Goal: Obtain resource: Obtain resource

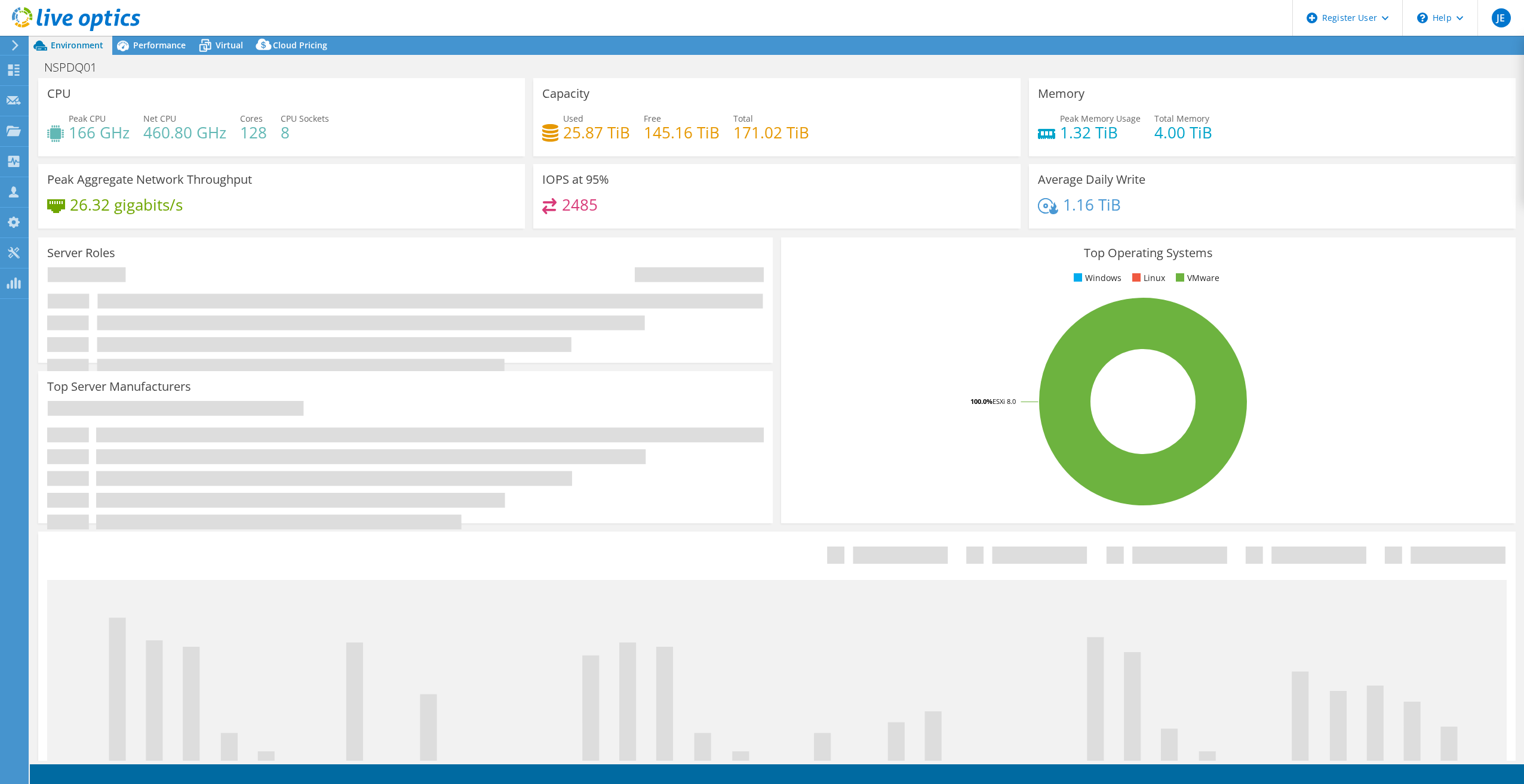
select select "USD"
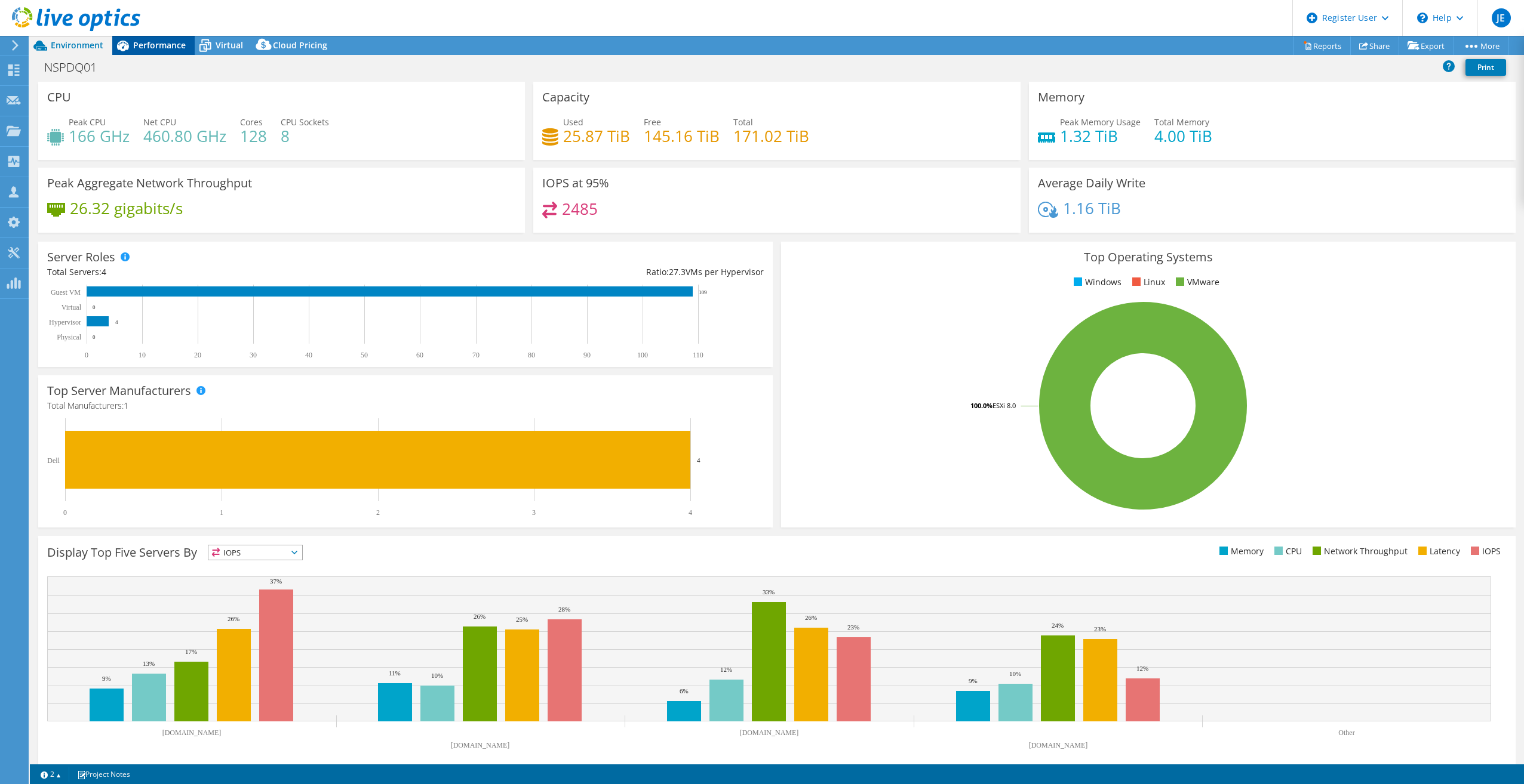
click at [174, 46] on span "Performance" at bounding box center [160, 45] width 53 height 11
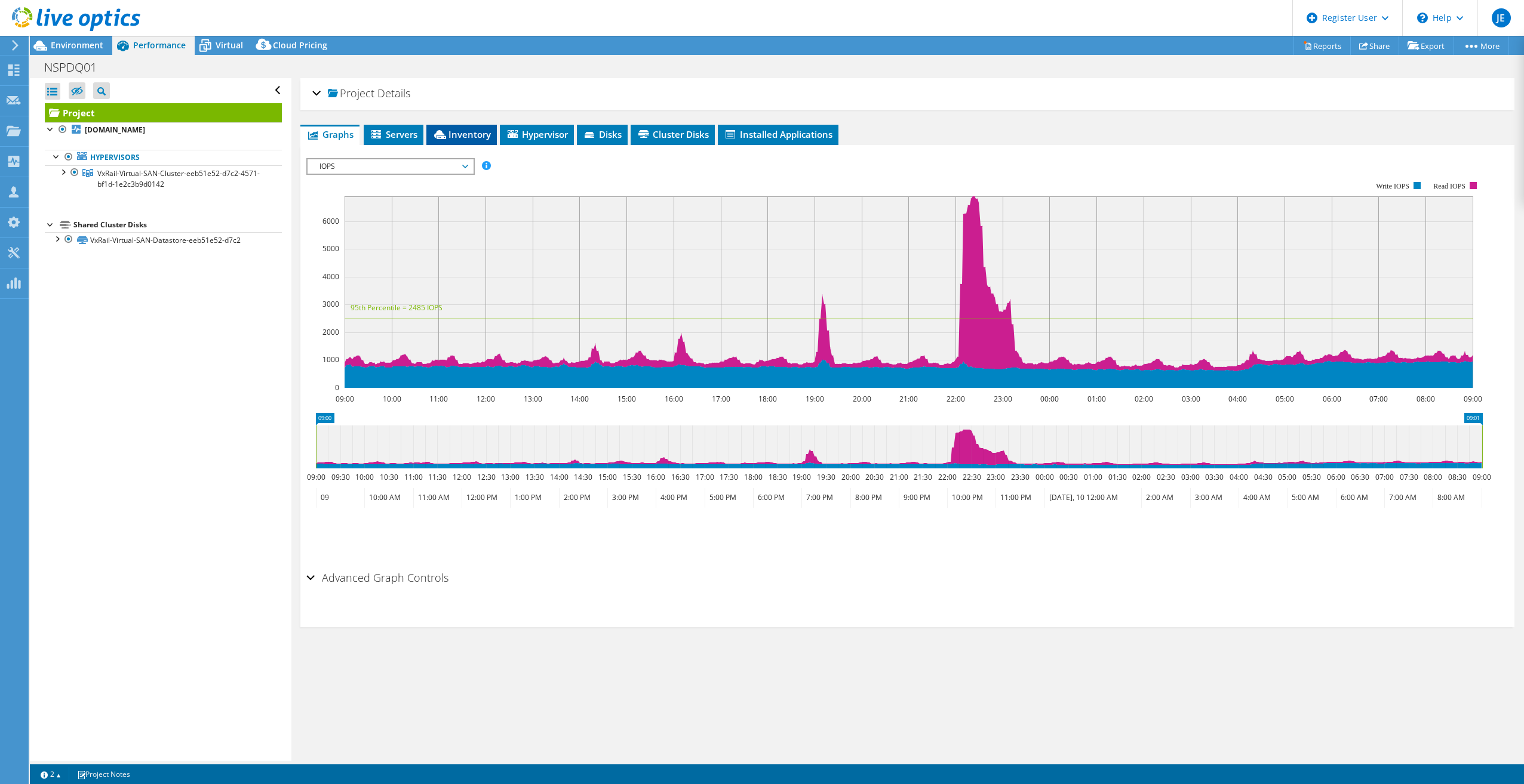
click at [469, 130] on span "Inventory" at bounding box center [462, 134] width 59 height 12
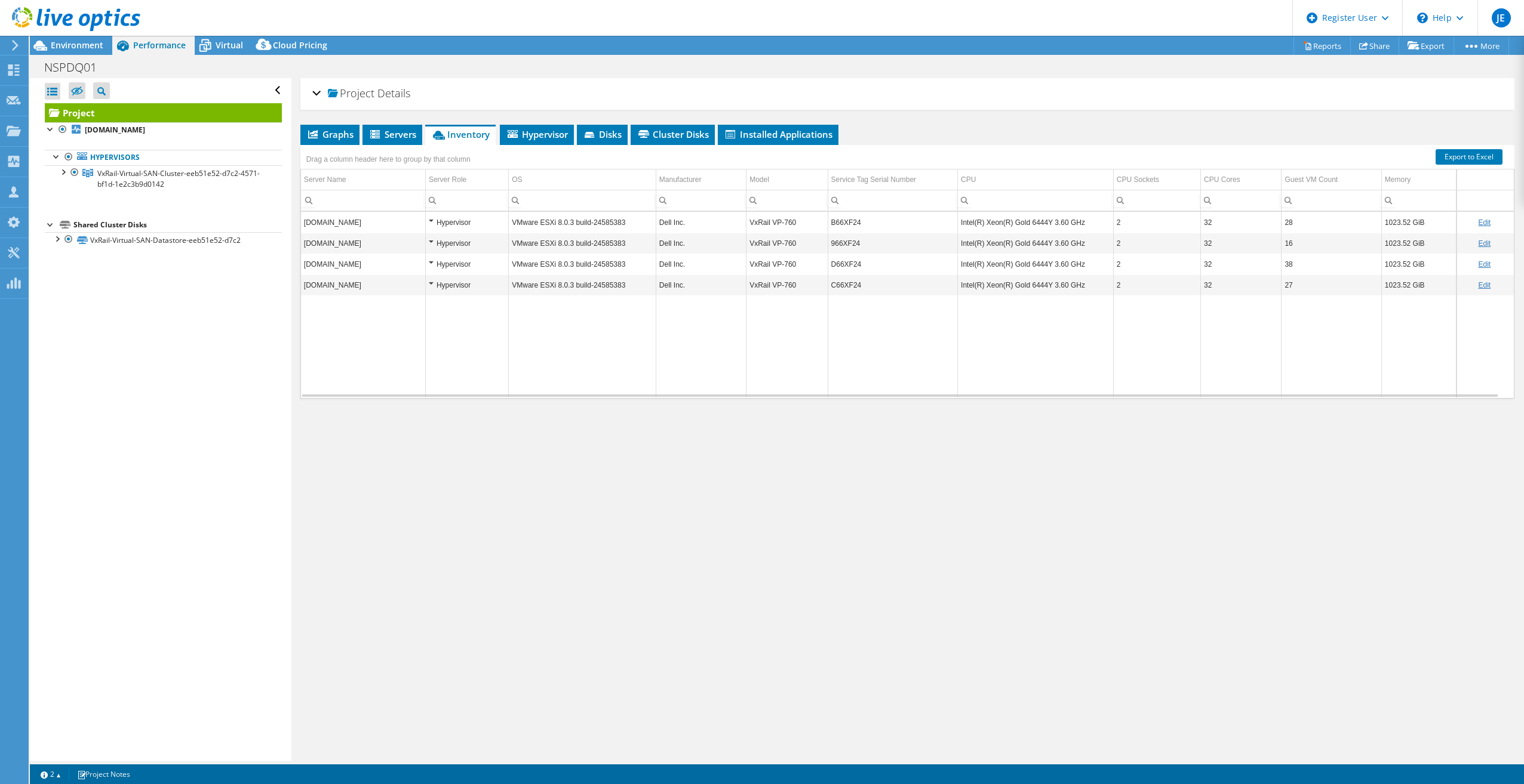
click at [872, 480] on div "Project Details Prepared for: Jon Harper, jharper@championpetfoods.com Account …" at bounding box center [907, 419] width 1232 height 683
click at [1308, 47] on link "Reports" at bounding box center [1322, 46] width 57 height 19
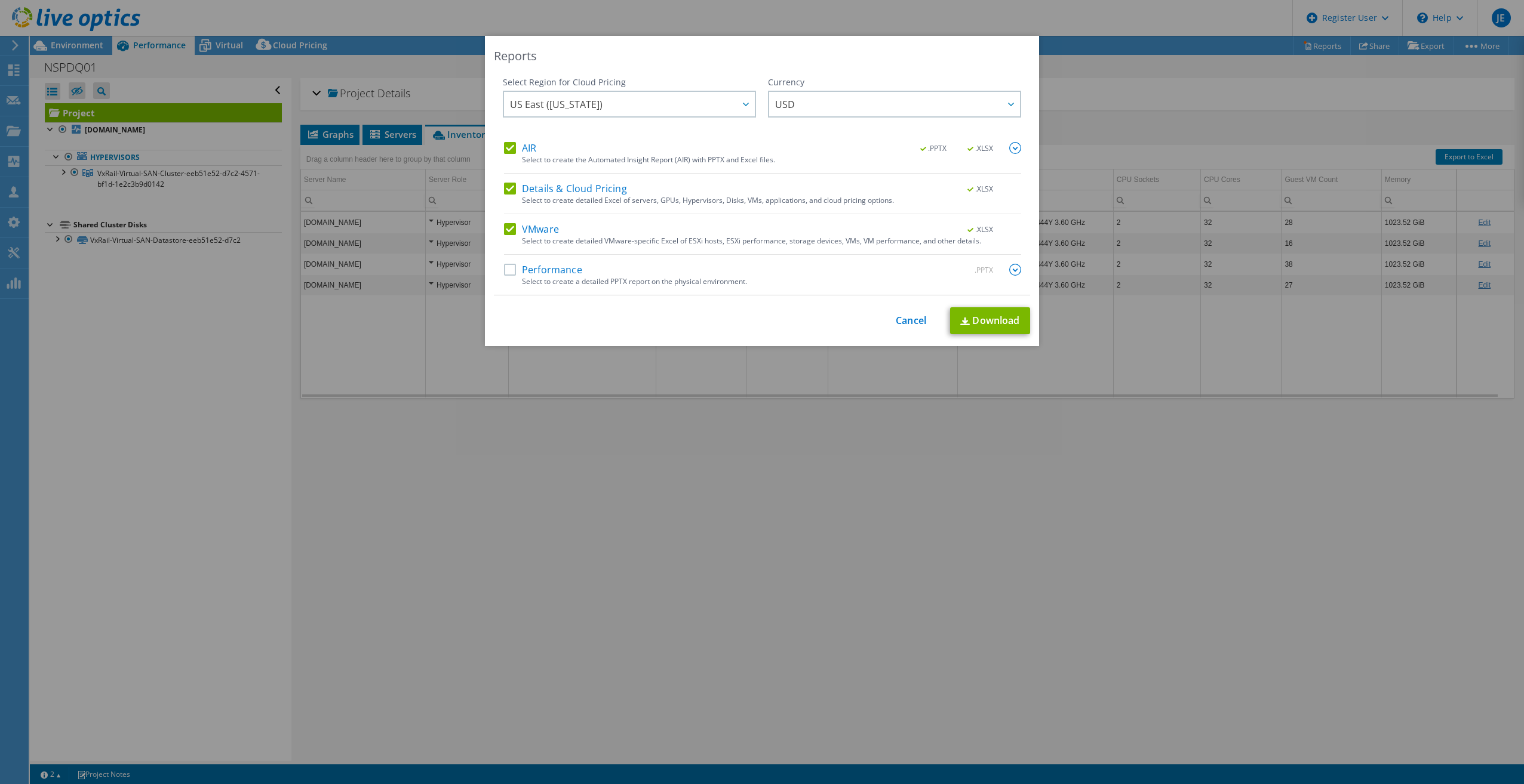
click at [504, 189] on label "Details & Cloud Pricing" at bounding box center [565, 188] width 123 height 12
click at [0, 0] on input "Details & Cloud Pricing" at bounding box center [0, 0] width 0 height 0
click at [977, 321] on link "Download" at bounding box center [990, 321] width 80 height 27
click at [672, 108] on span "US East (Virginia)" at bounding box center [632, 104] width 245 height 24
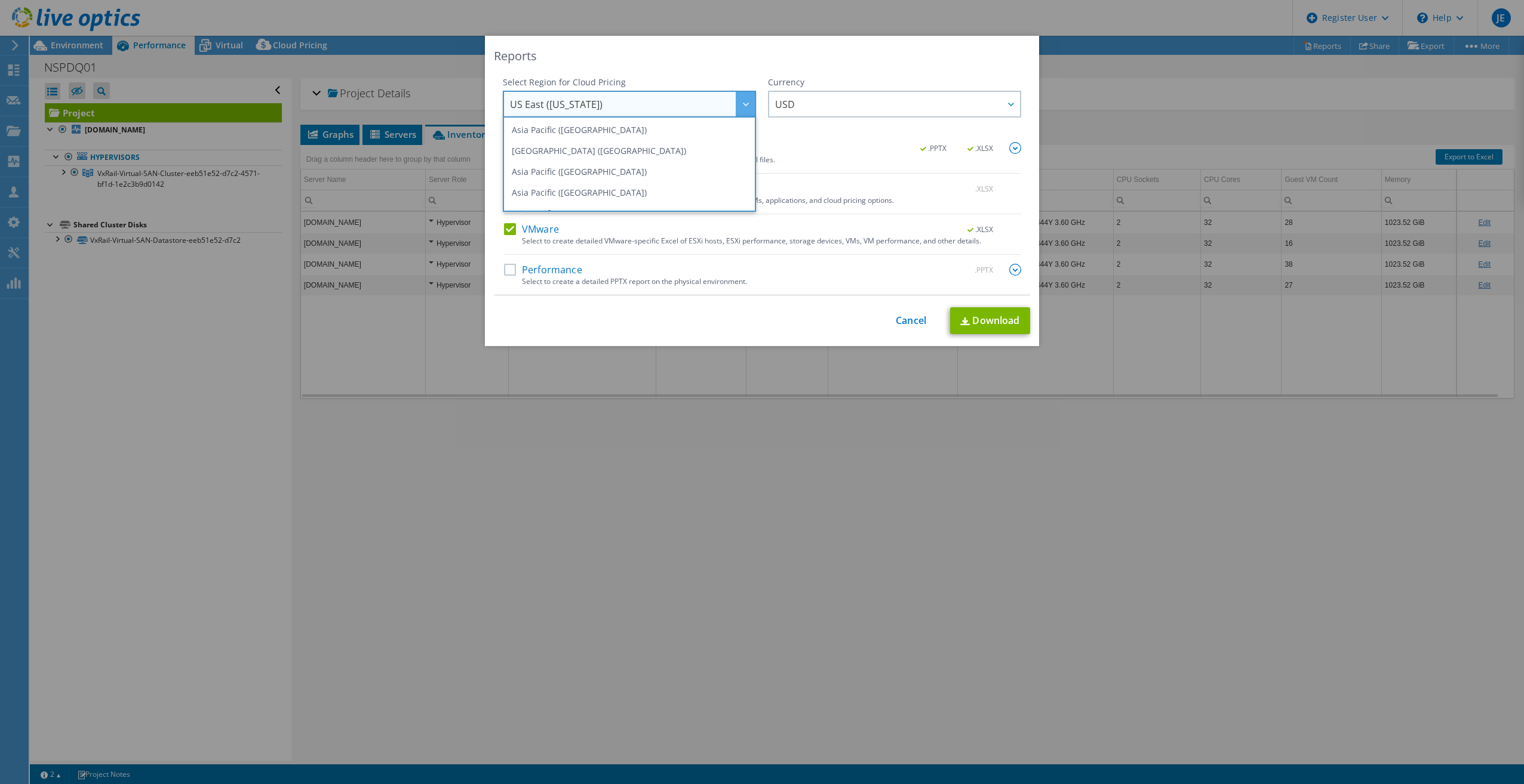
click at [672, 108] on span "US East (Virginia)" at bounding box center [632, 104] width 245 height 24
click at [668, 103] on span "US East (Virginia)" at bounding box center [632, 104] width 245 height 24
click at [1174, 232] on div "Reports Select Region for Cloud Pricing Asia Pacific (Hong Kong) Asia Pacific (…" at bounding box center [762, 392] width 1524 height 713
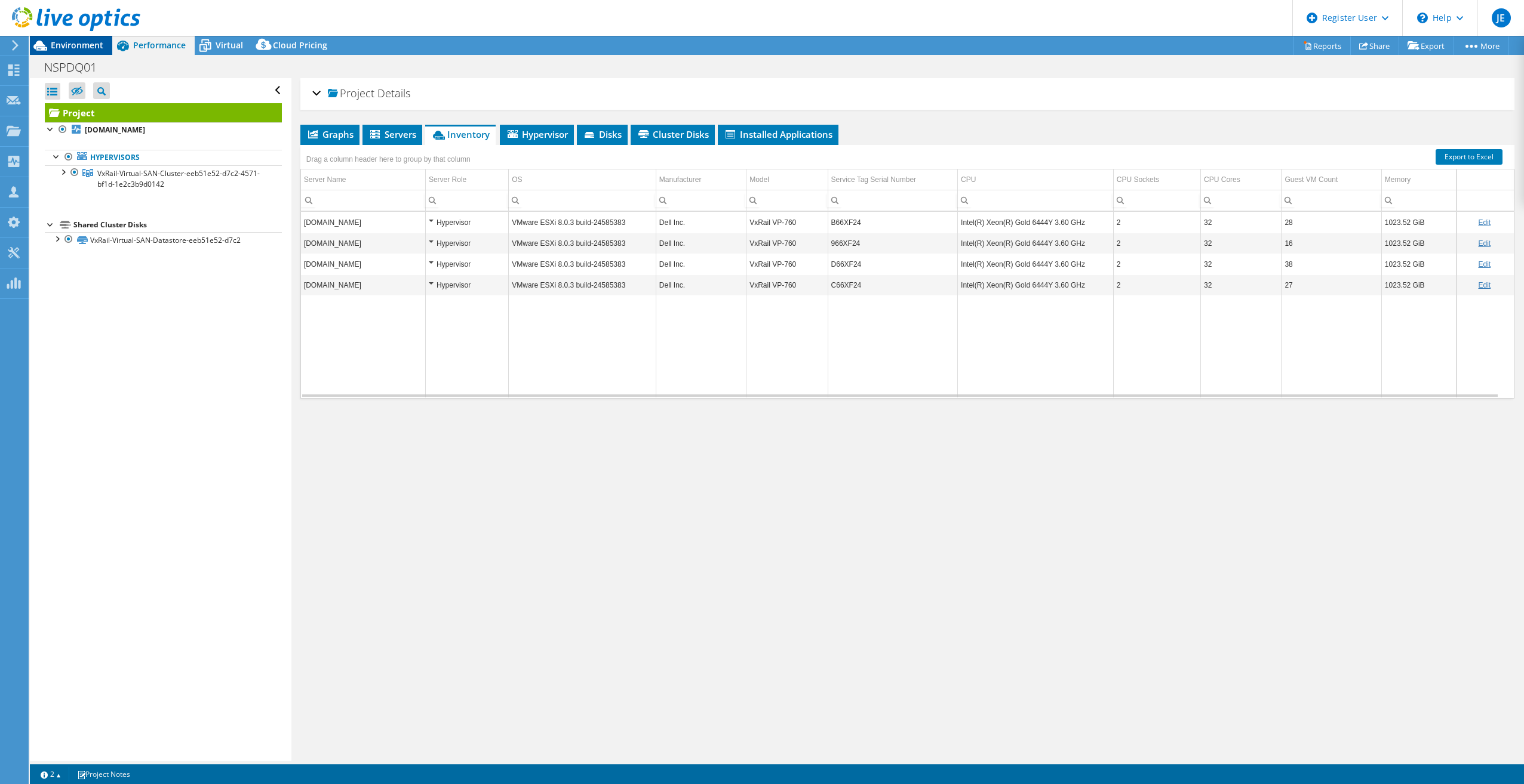
click at [95, 48] on span "Environment" at bounding box center [77, 45] width 53 height 11
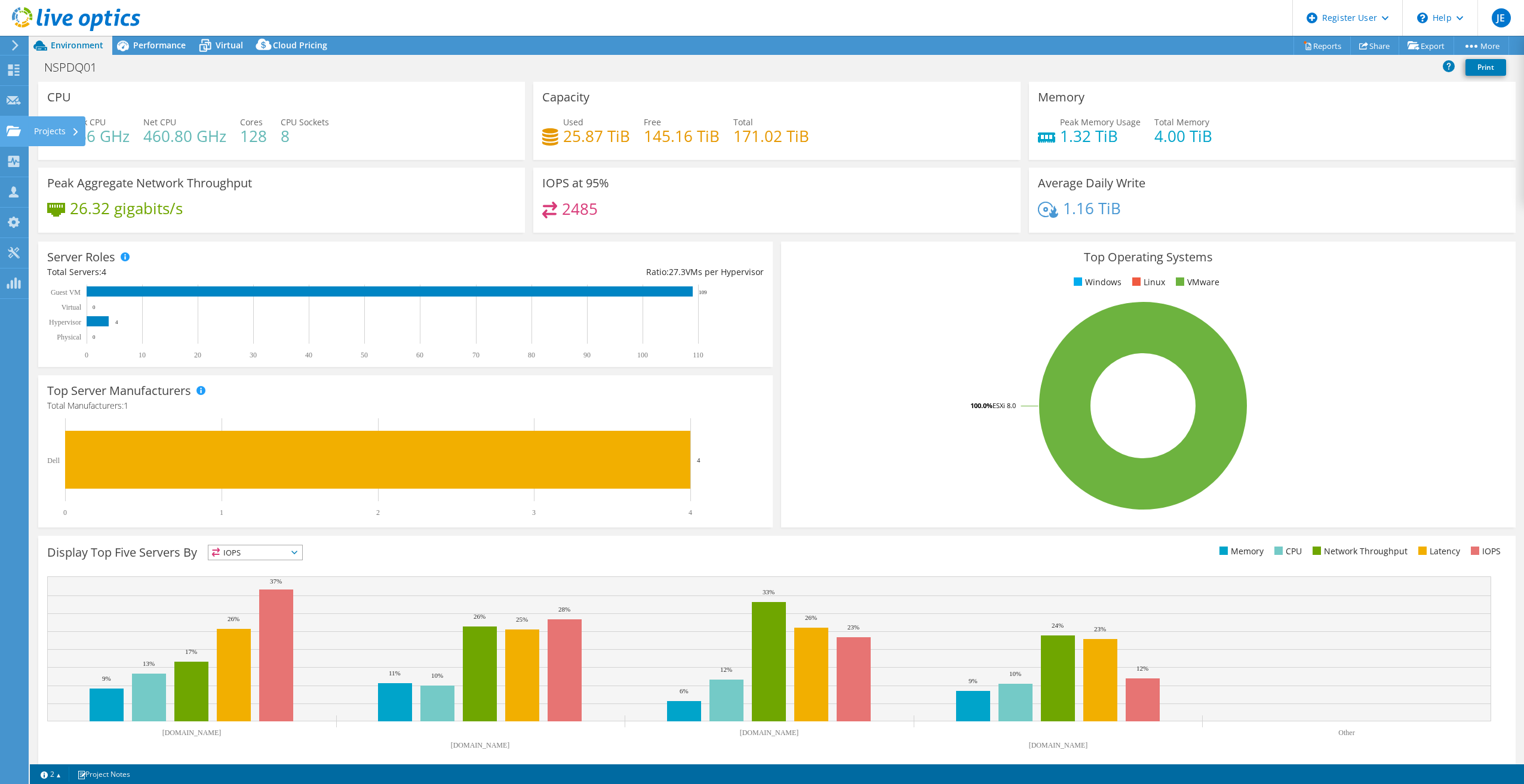
click at [15, 131] on use at bounding box center [14, 130] width 15 height 10
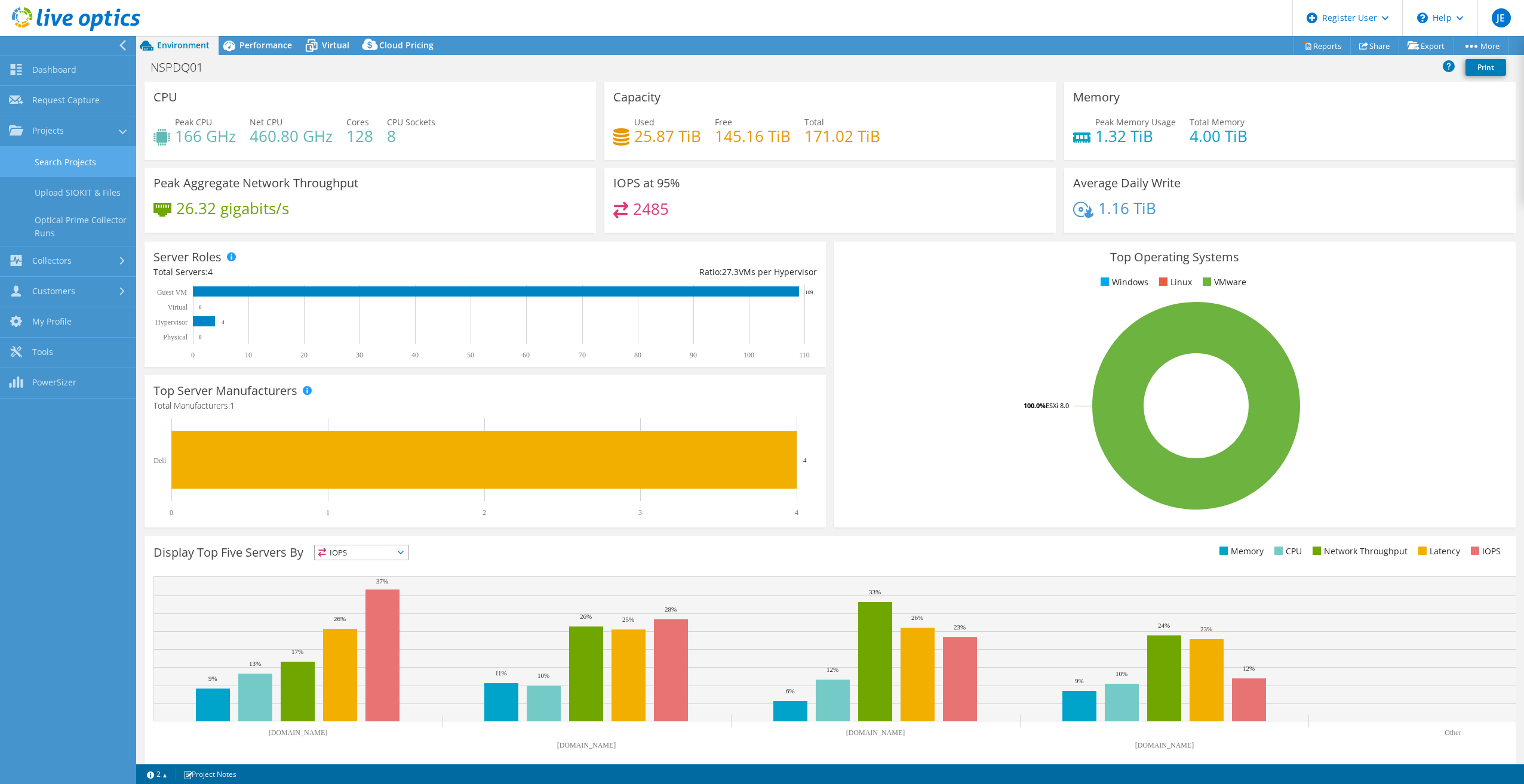
click at [71, 159] on link "Search Projects" at bounding box center [68, 162] width 136 height 30
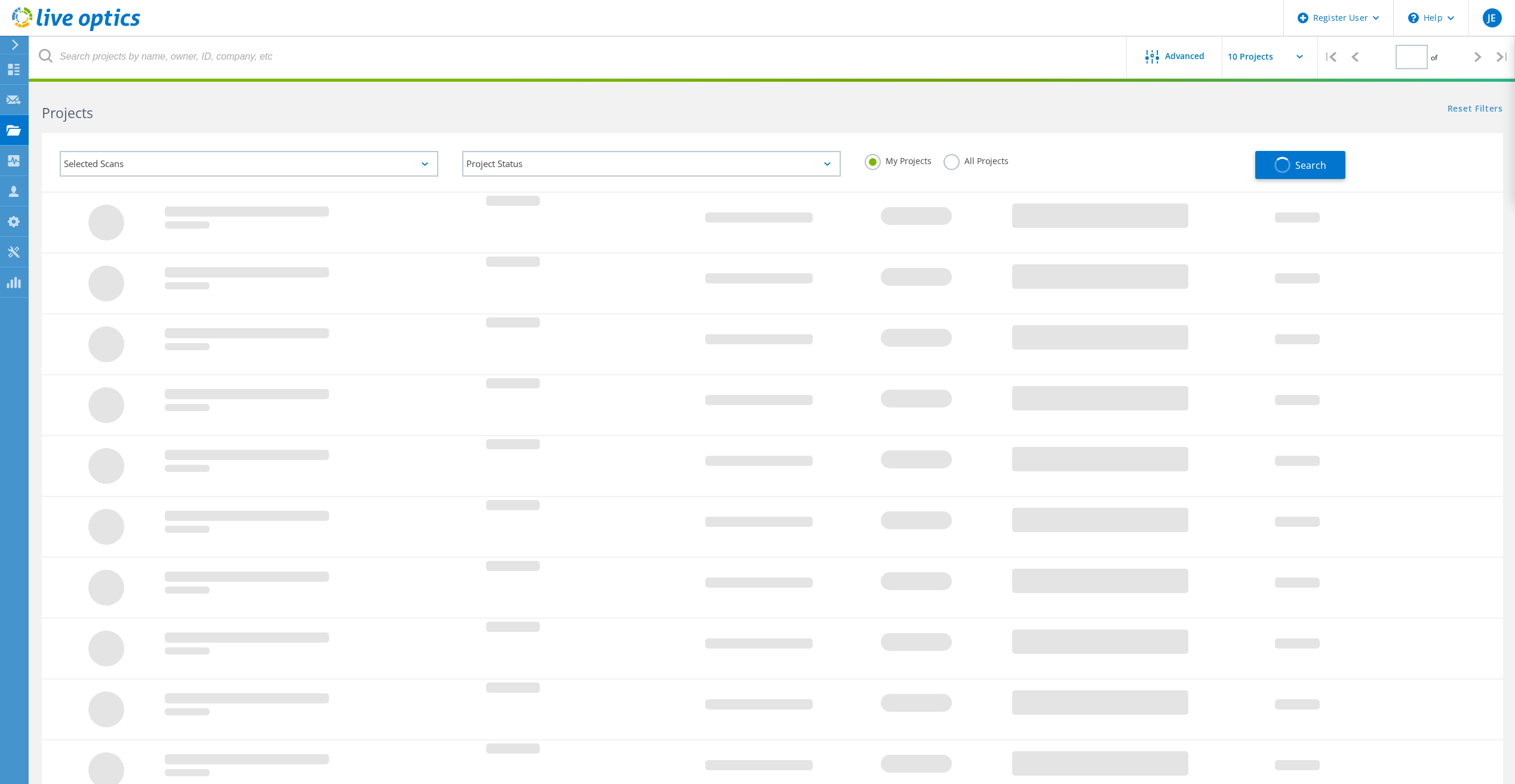
type input "1"
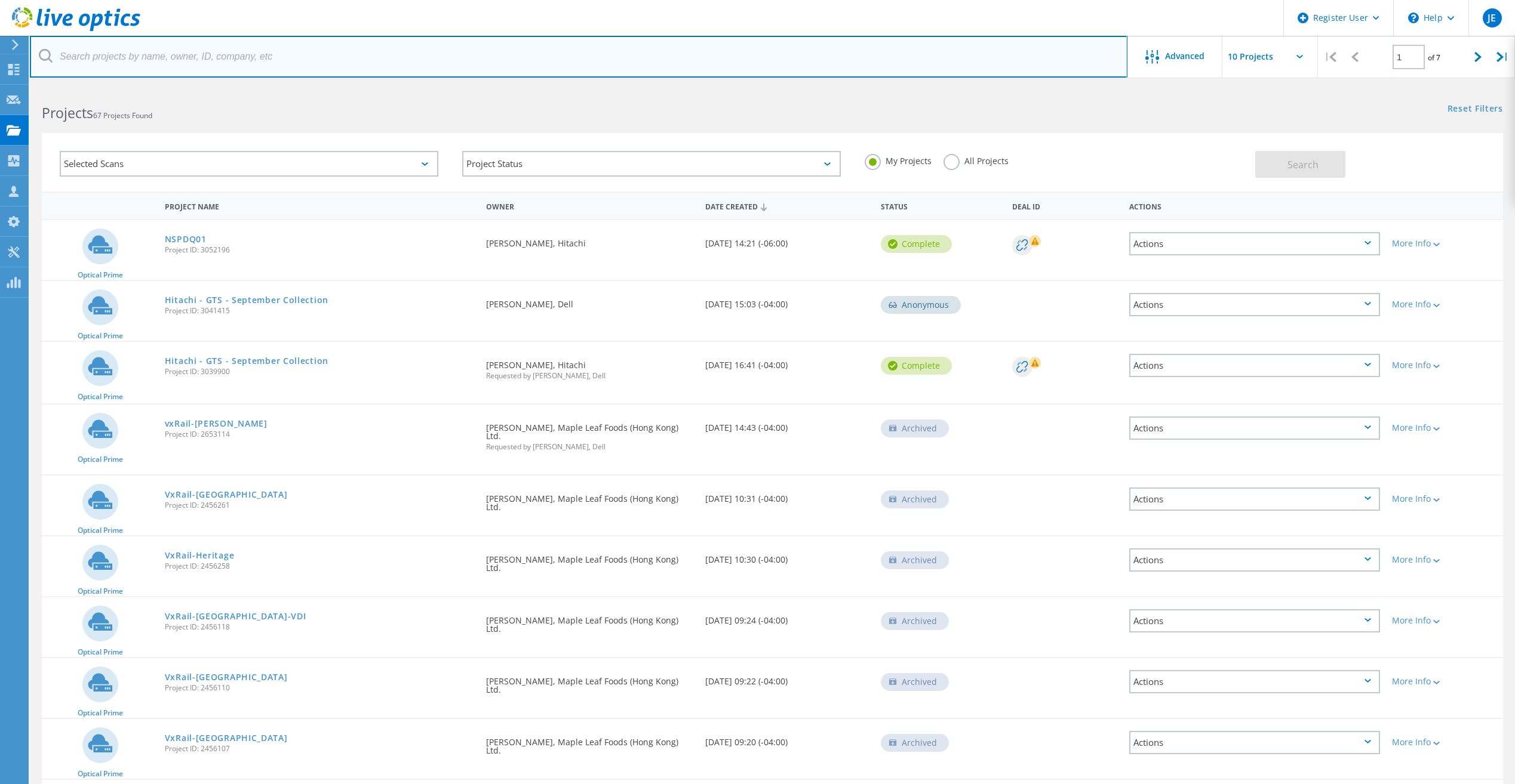
click at [281, 60] on input "text" at bounding box center [578, 57] width 1098 height 41
paste input "3054892"
type input "3054892"
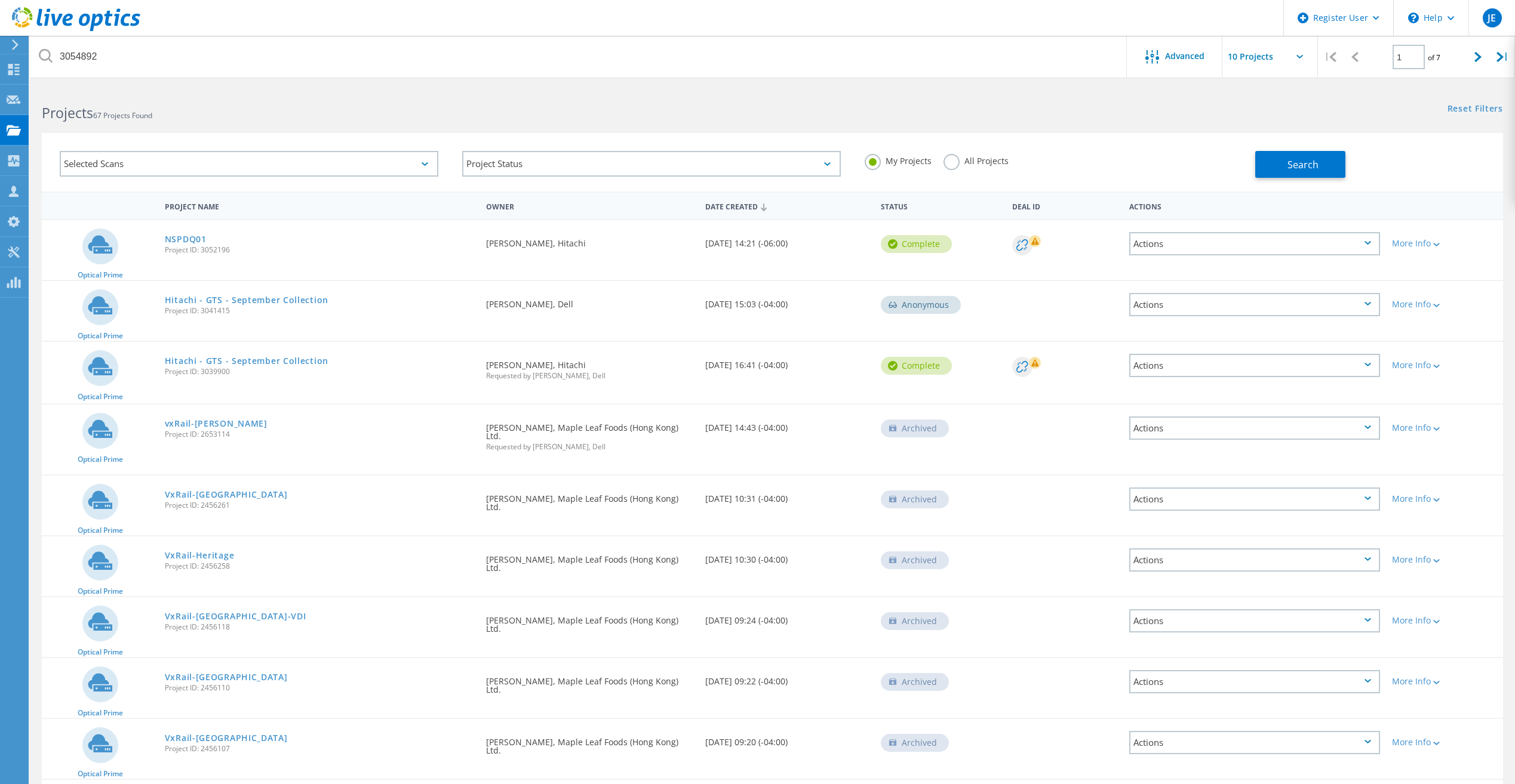
click at [948, 164] on label "All Projects" at bounding box center [976, 160] width 65 height 11
click at [0, 0] on input "All Projects" at bounding box center [0, 0] width 0 height 0
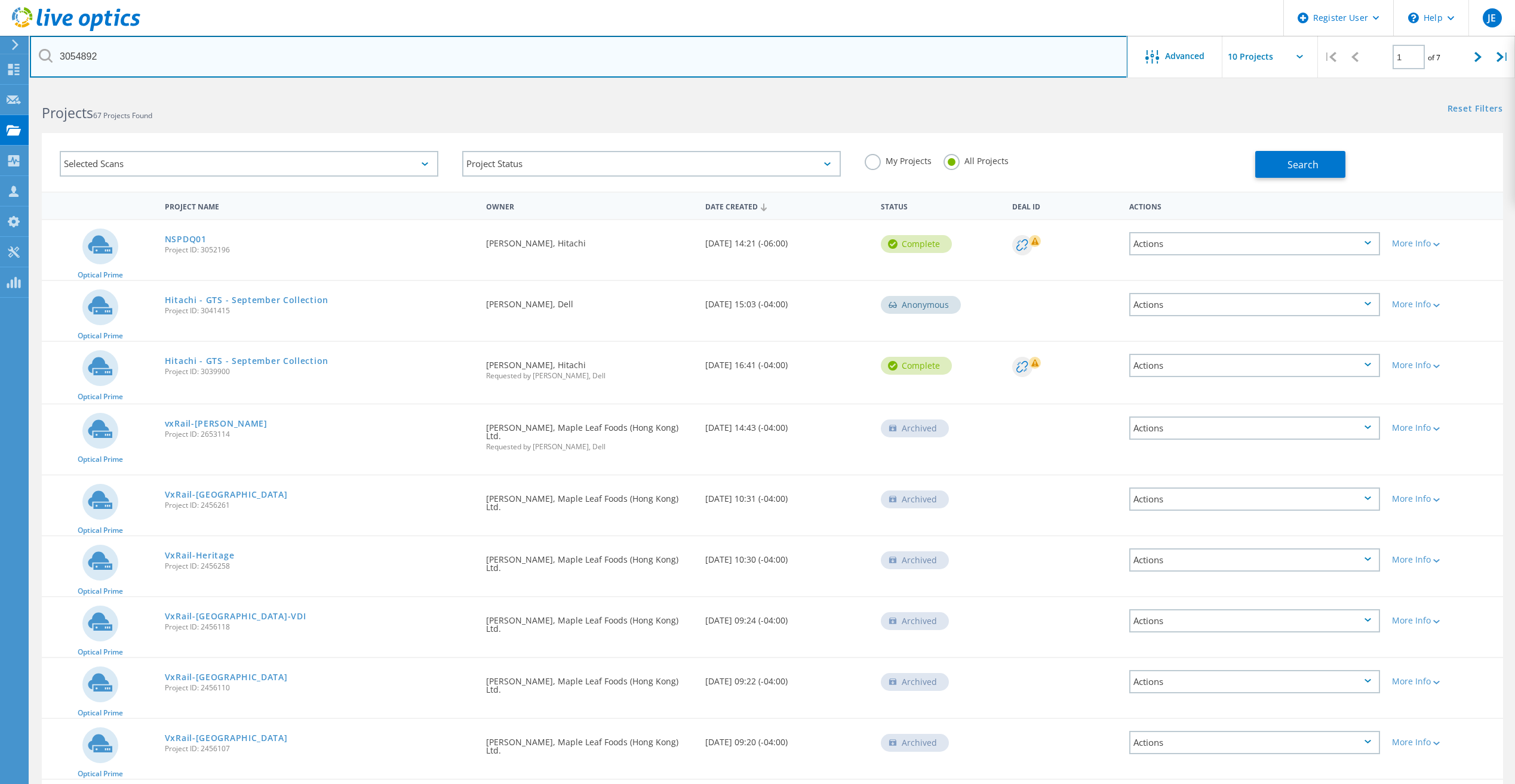
click at [614, 48] on input "3054892" at bounding box center [578, 57] width 1098 height 41
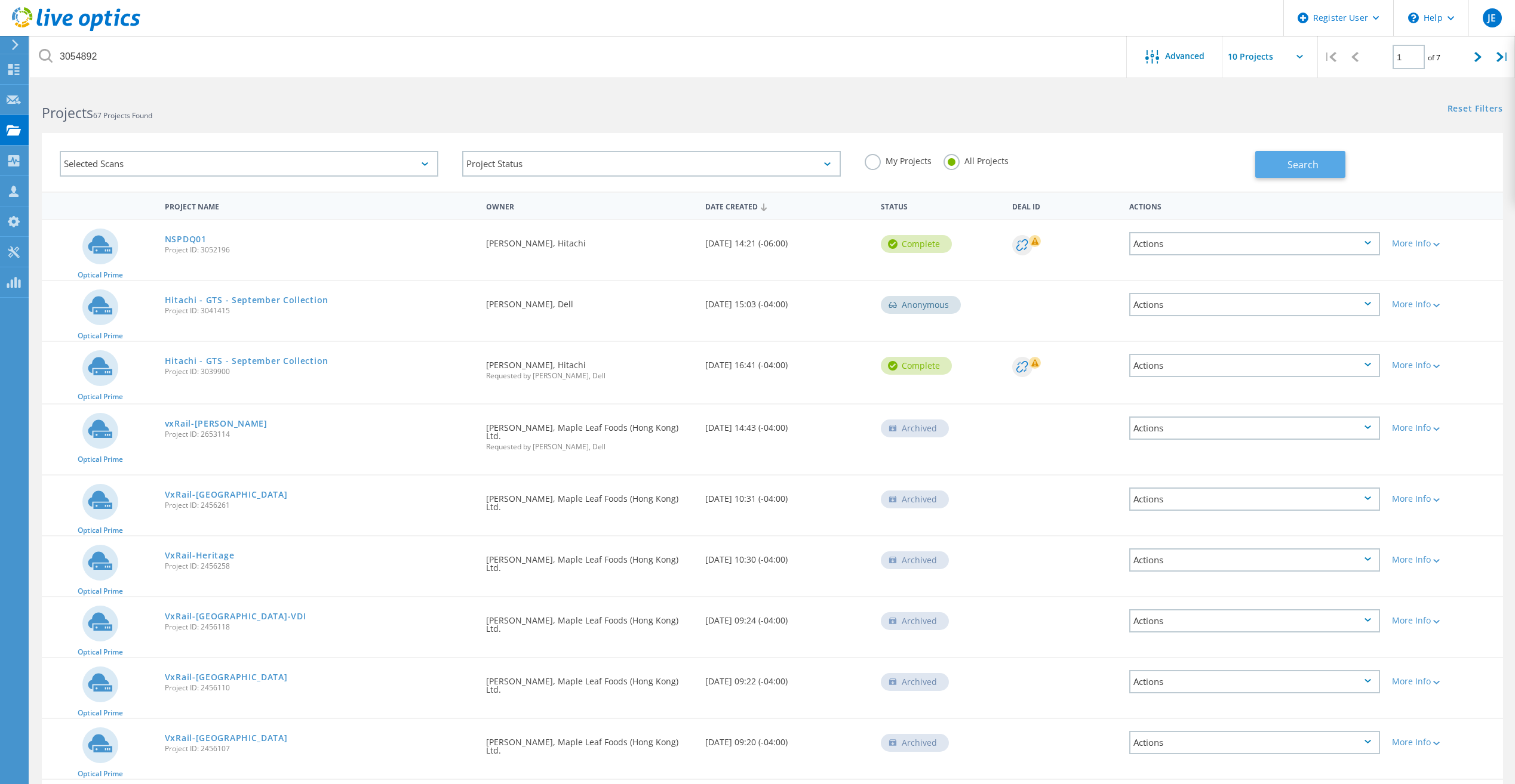
click at [1297, 164] on span "Search" at bounding box center [1303, 164] width 31 height 13
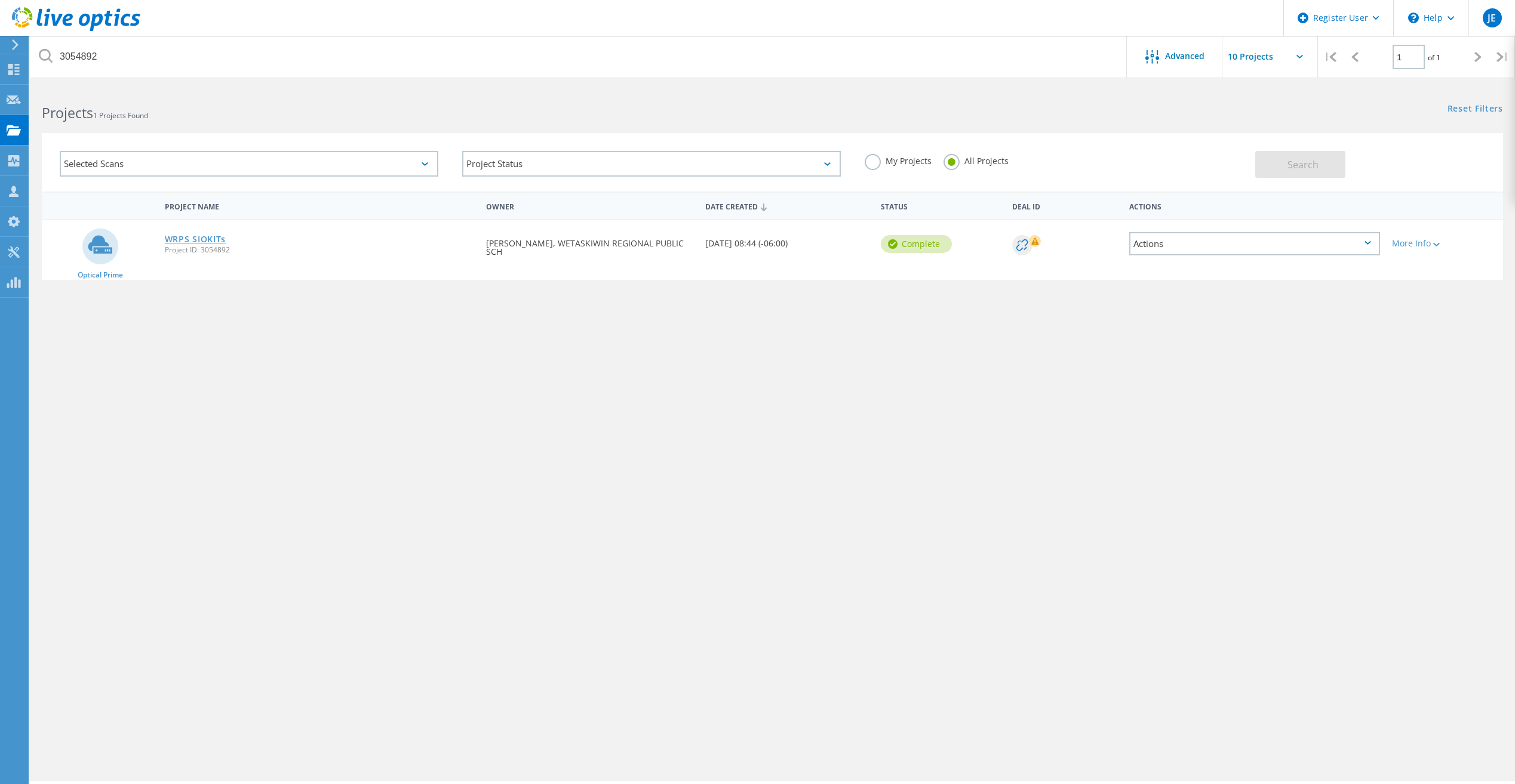
click at [209, 240] on link "WRPS SIOKITs" at bounding box center [196, 239] width 61 height 8
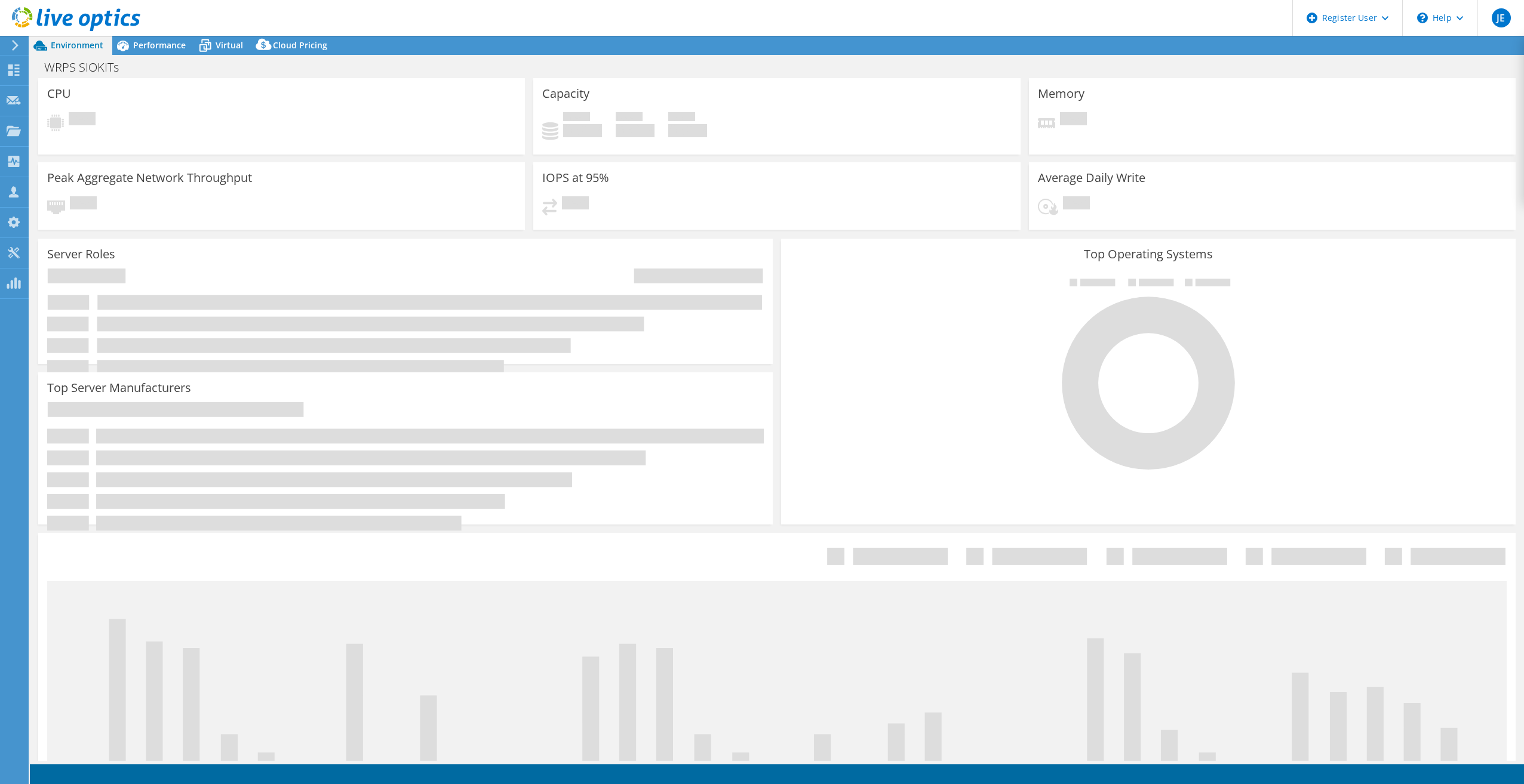
select select "USD"
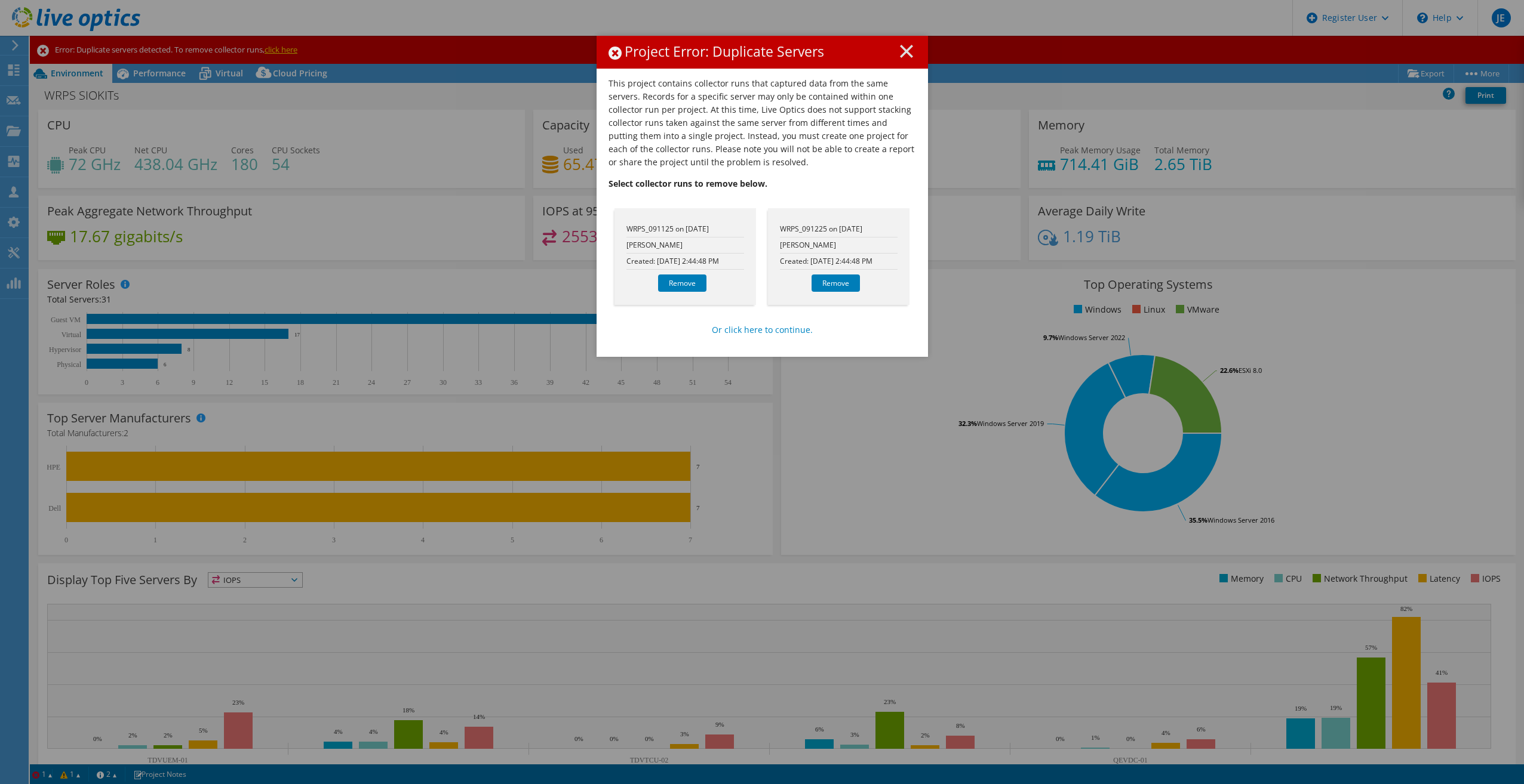
click at [1379, 267] on div "Project Error: Duplicate Servers This project contains collector runs that capt…" at bounding box center [762, 392] width 1524 height 713
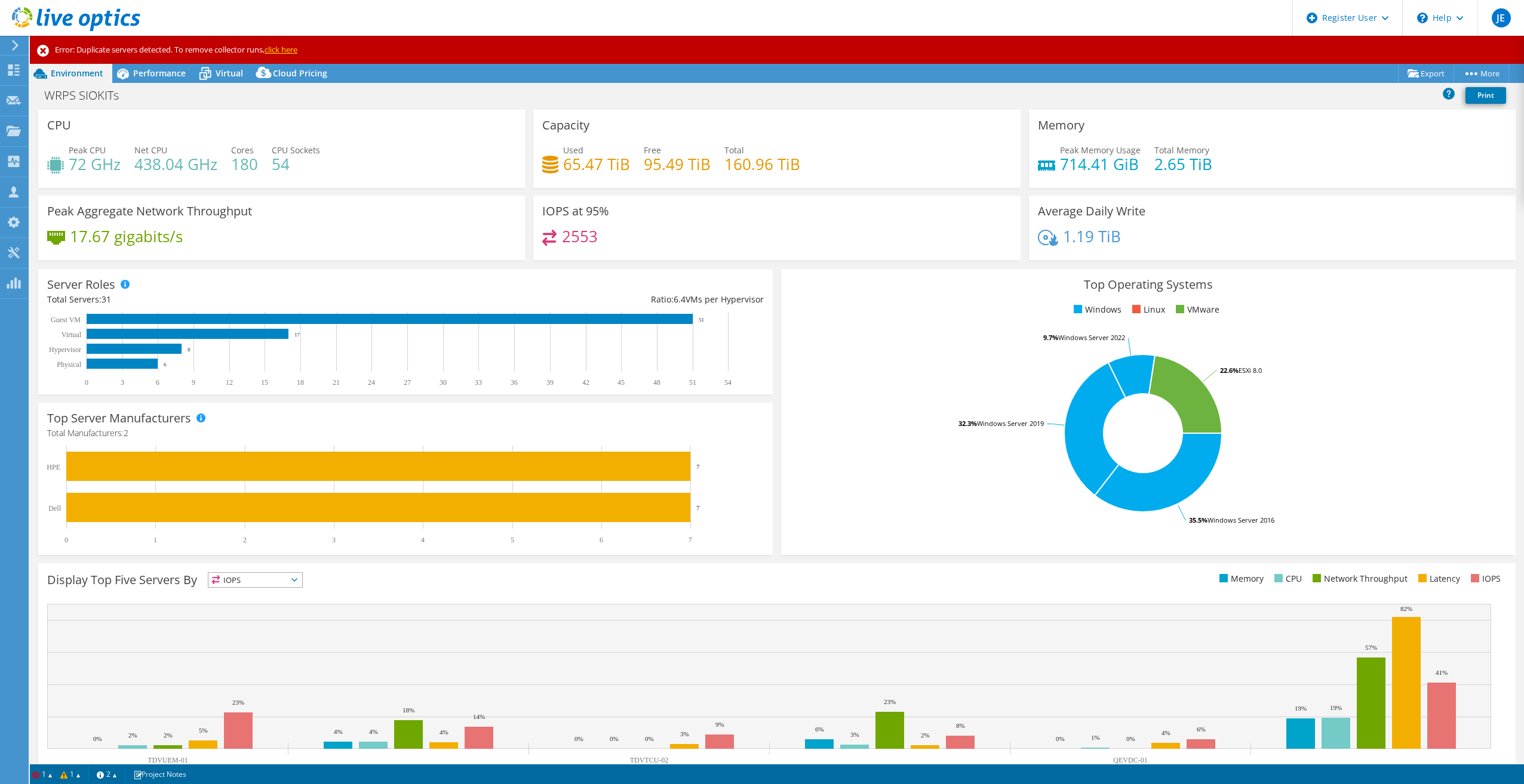
click at [297, 47] on link "click here" at bounding box center [281, 50] width 33 height 11
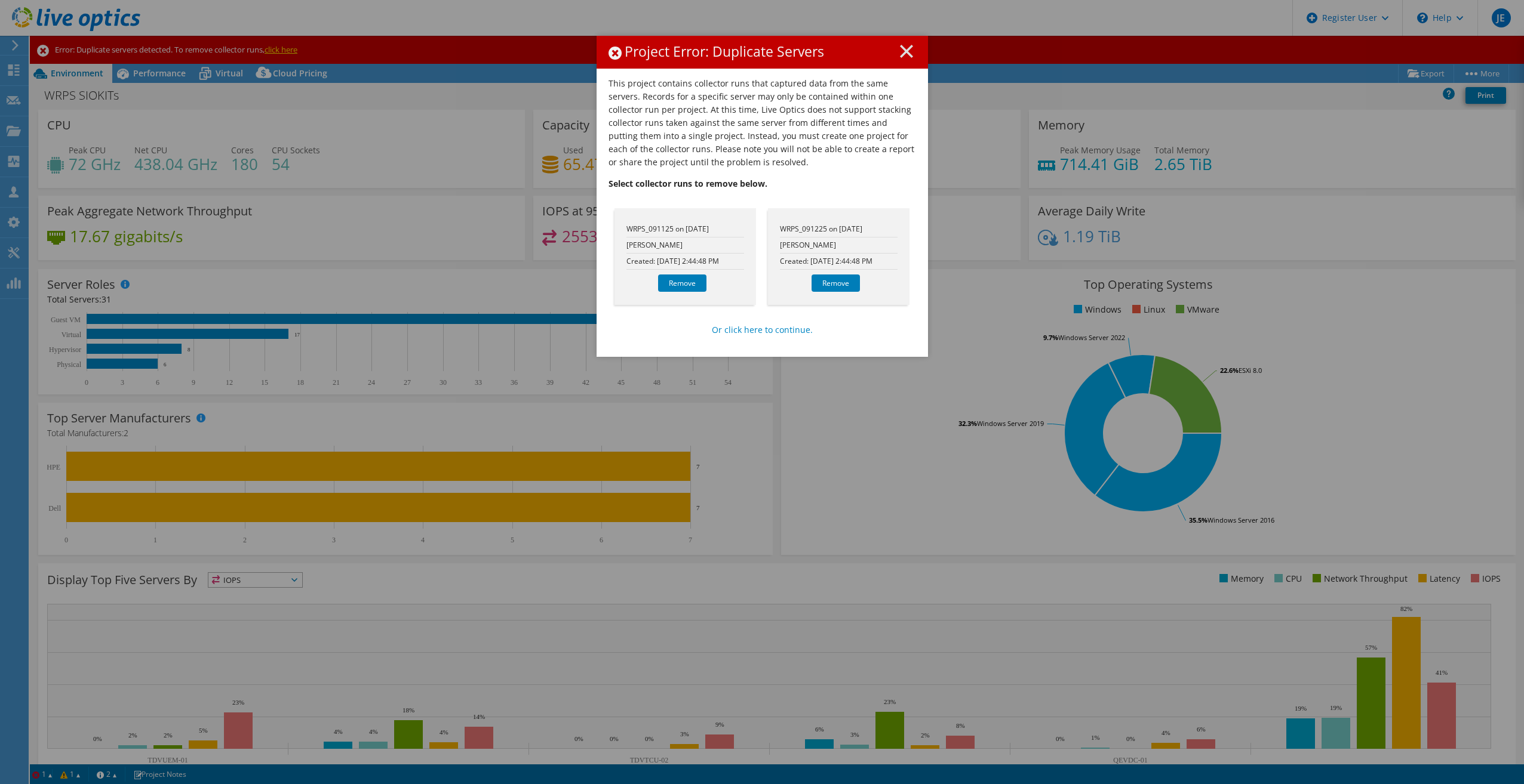
click at [900, 51] on icon at bounding box center [906, 51] width 13 height 13
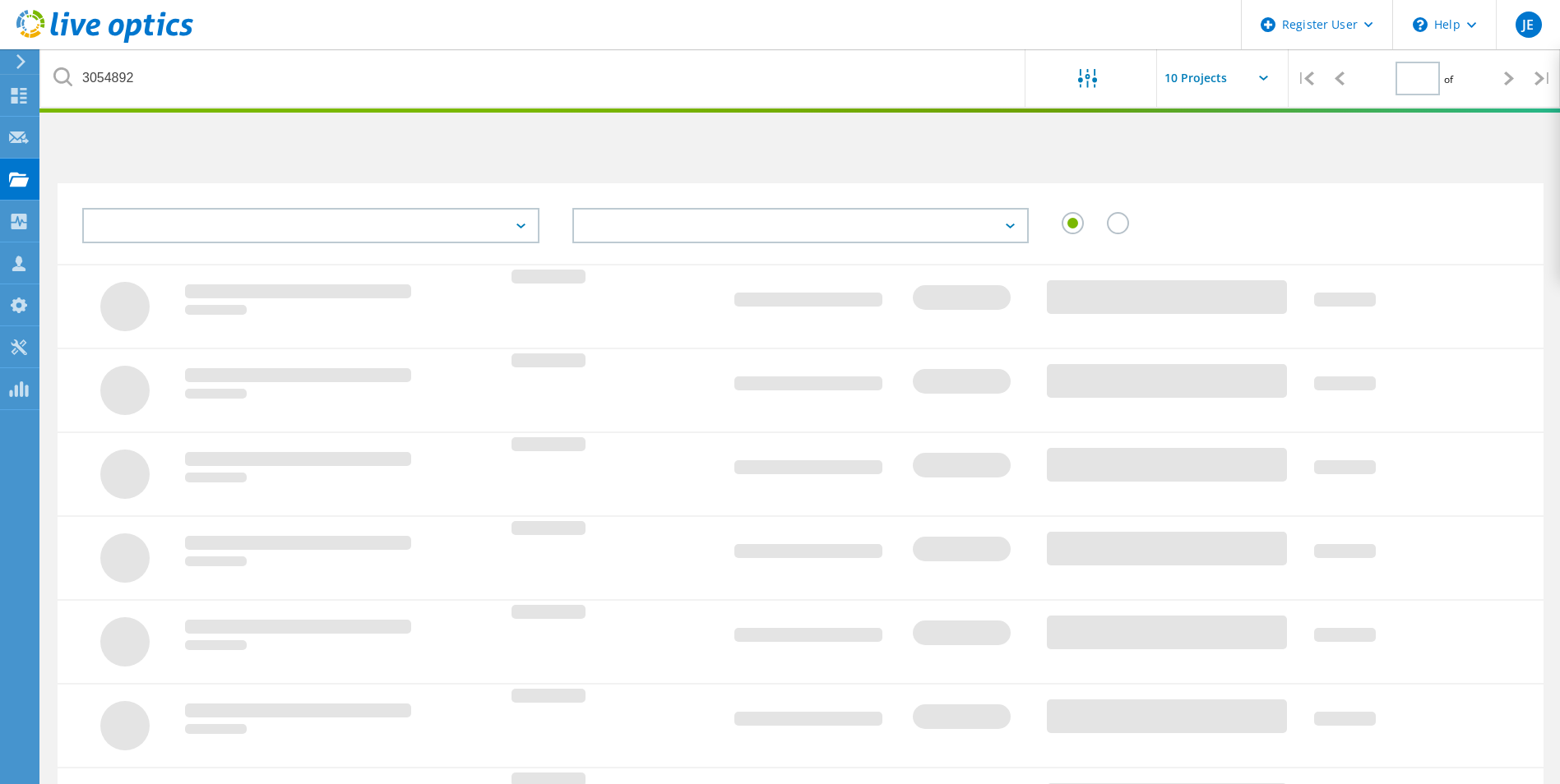
type input "1"
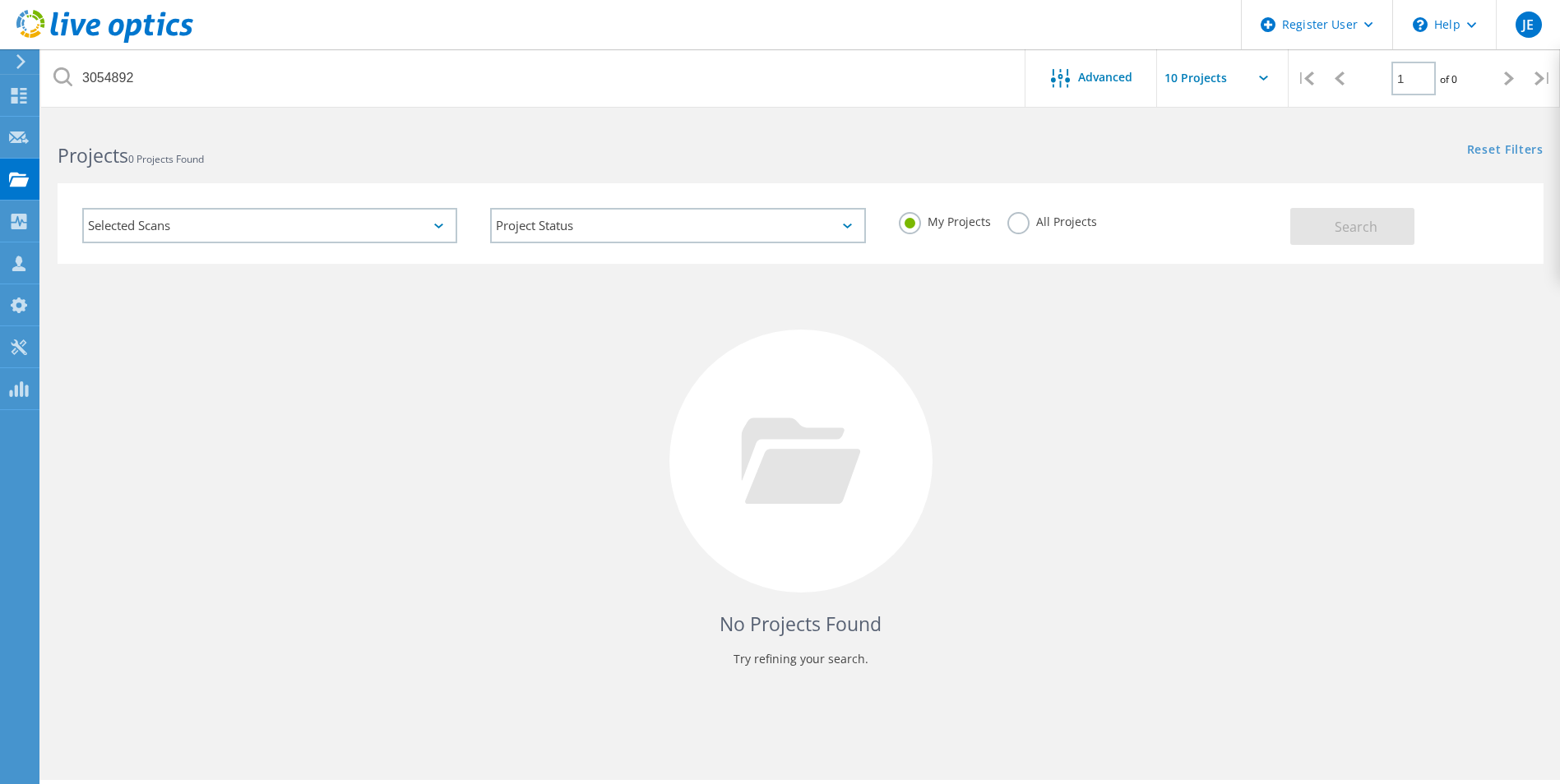
click at [751, 326] on div "No Projects Found Try refining your search." at bounding box center [800, 476] width 1487 height 425
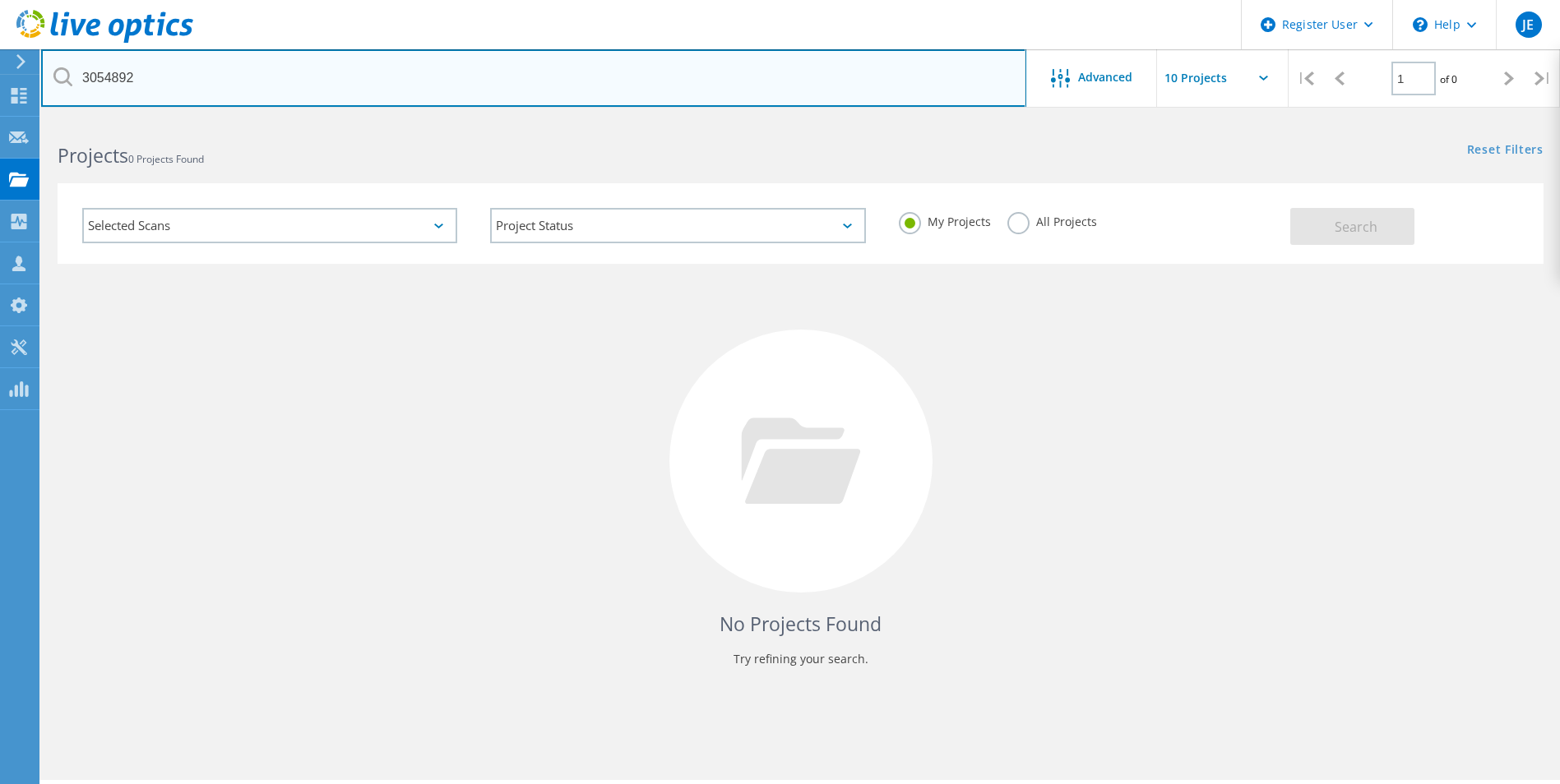
drag, startPoint x: 722, startPoint y: 88, endPoint x: -6, endPoint y: 88, distance: 728.0
click at [0, 88] on html "Register User \n Help Explore Helpful Articles Contact Support JE Dell User [PE…" at bounding box center [780, 415] width 1560 height 830
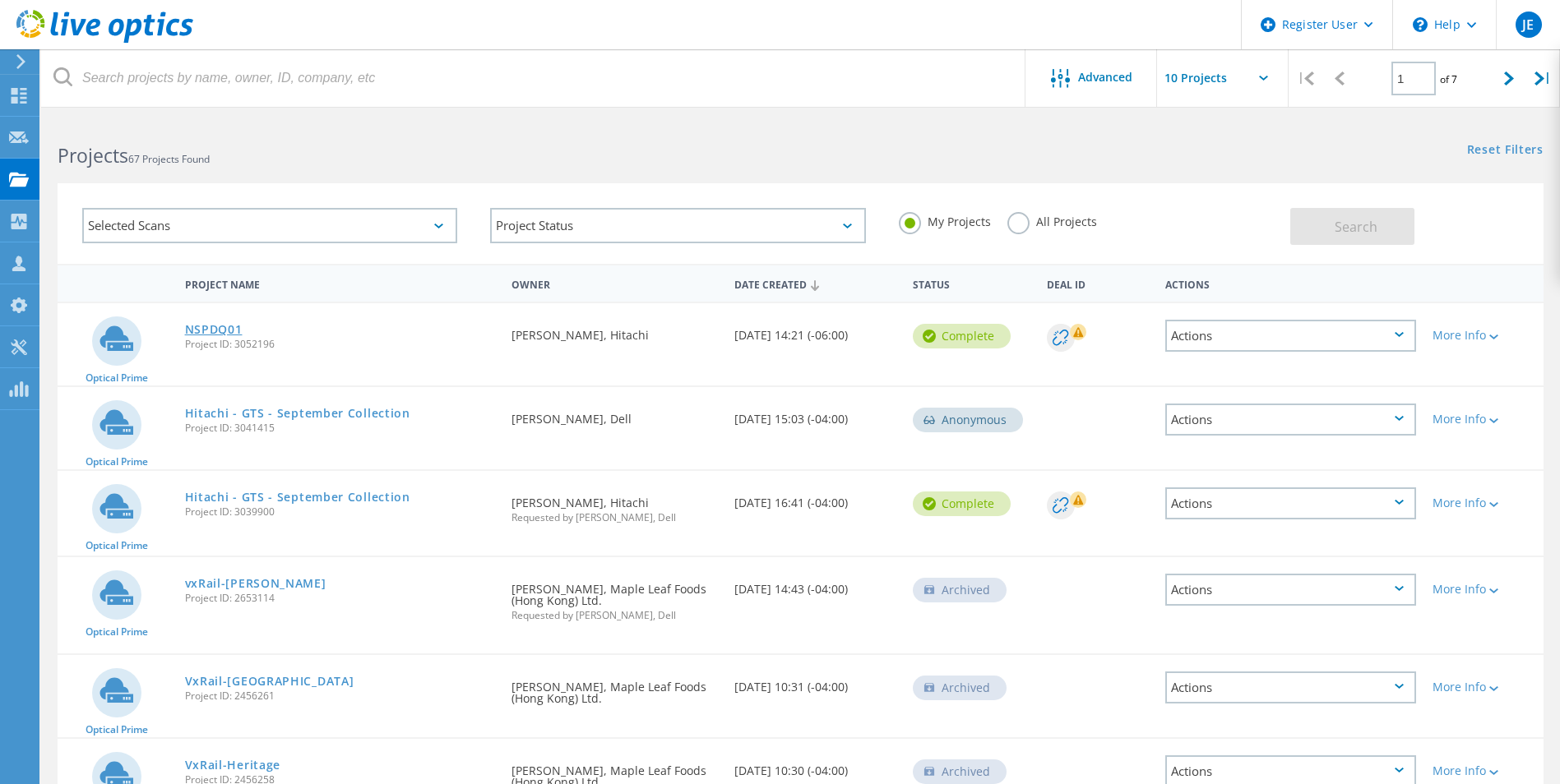
click at [220, 334] on link "NSPDQ01" at bounding box center [213, 329] width 57 height 11
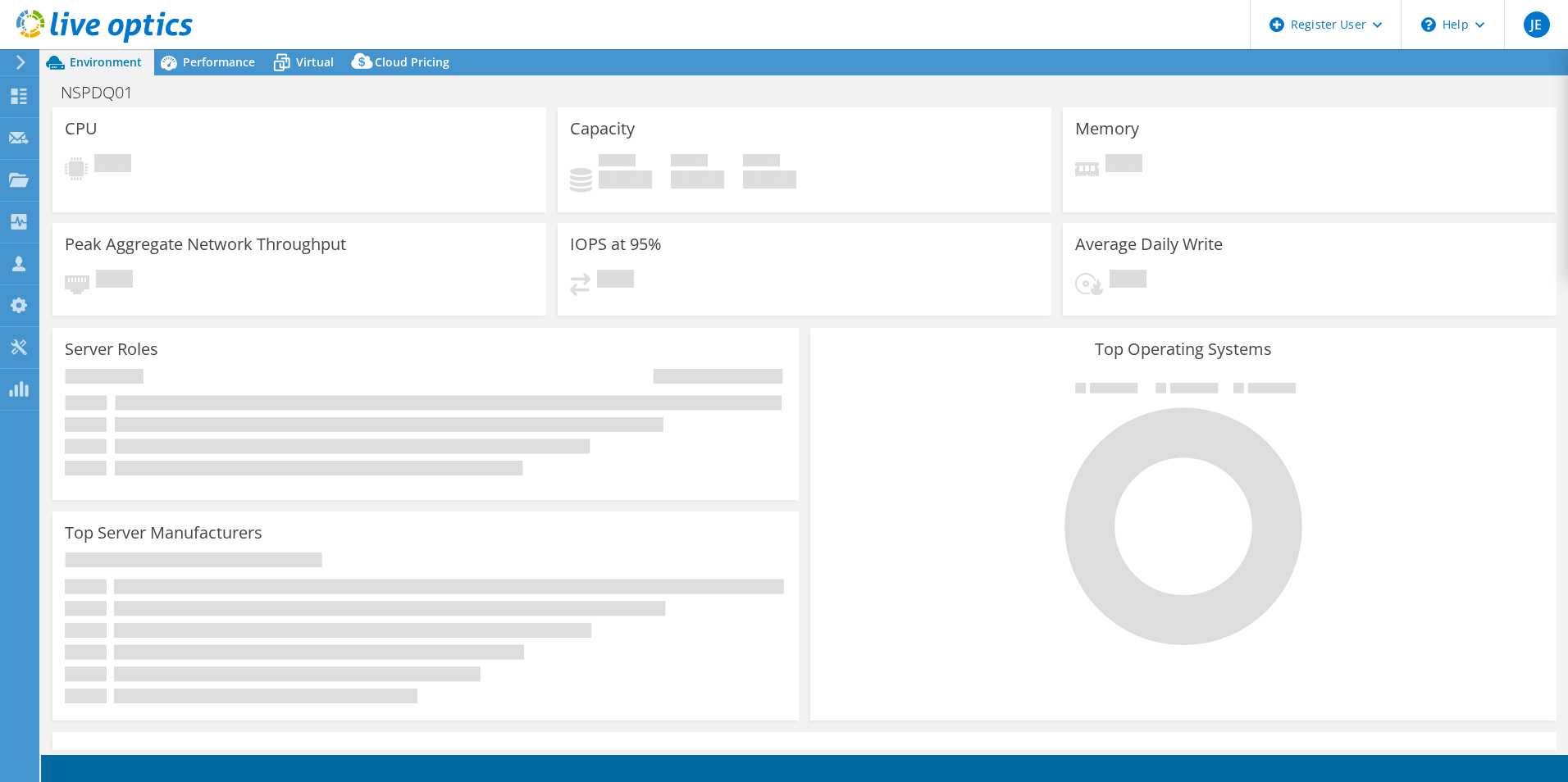
select select "USD"
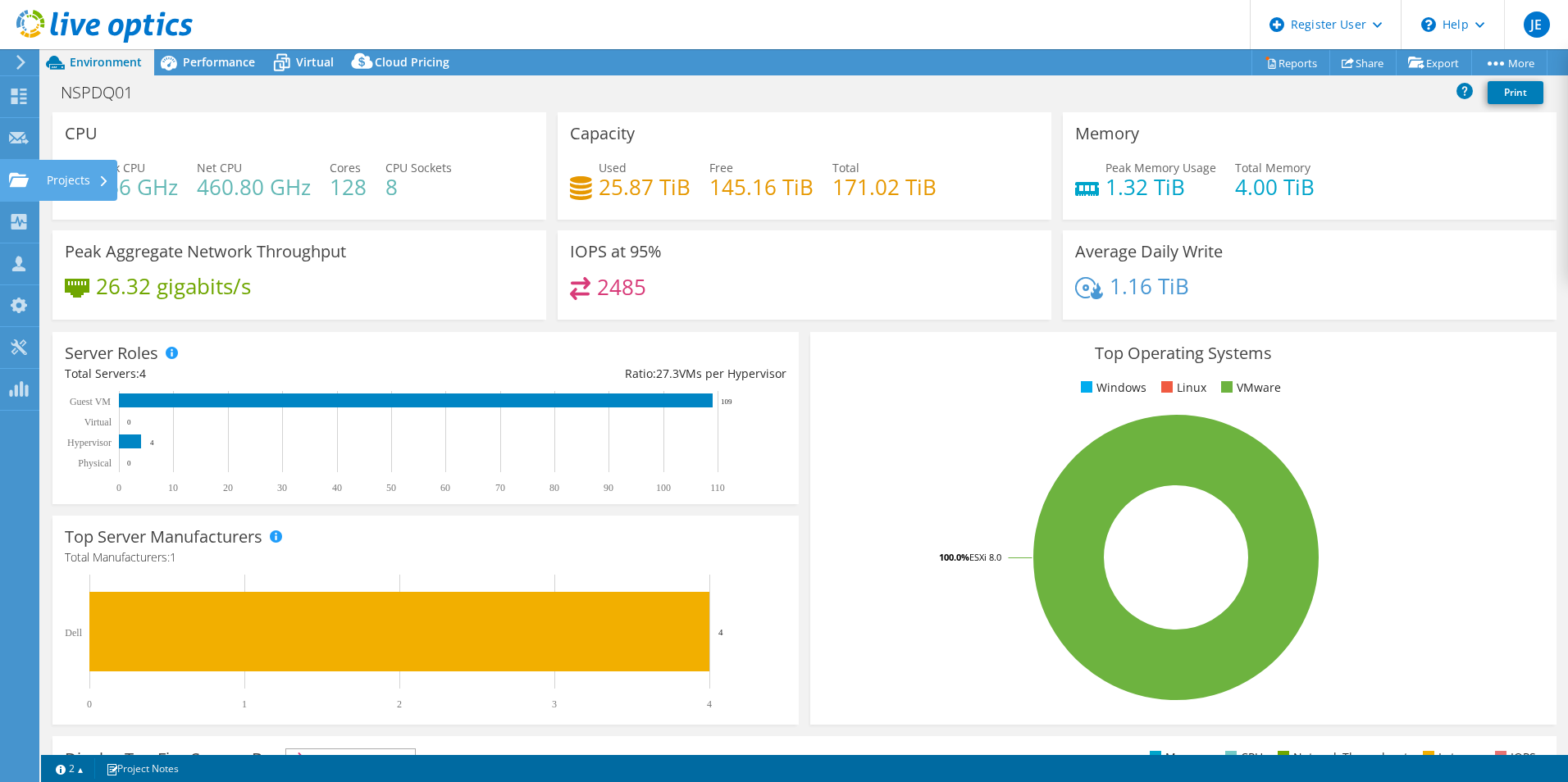
click at [24, 178] on use at bounding box center [19, 178] width 20 height 14
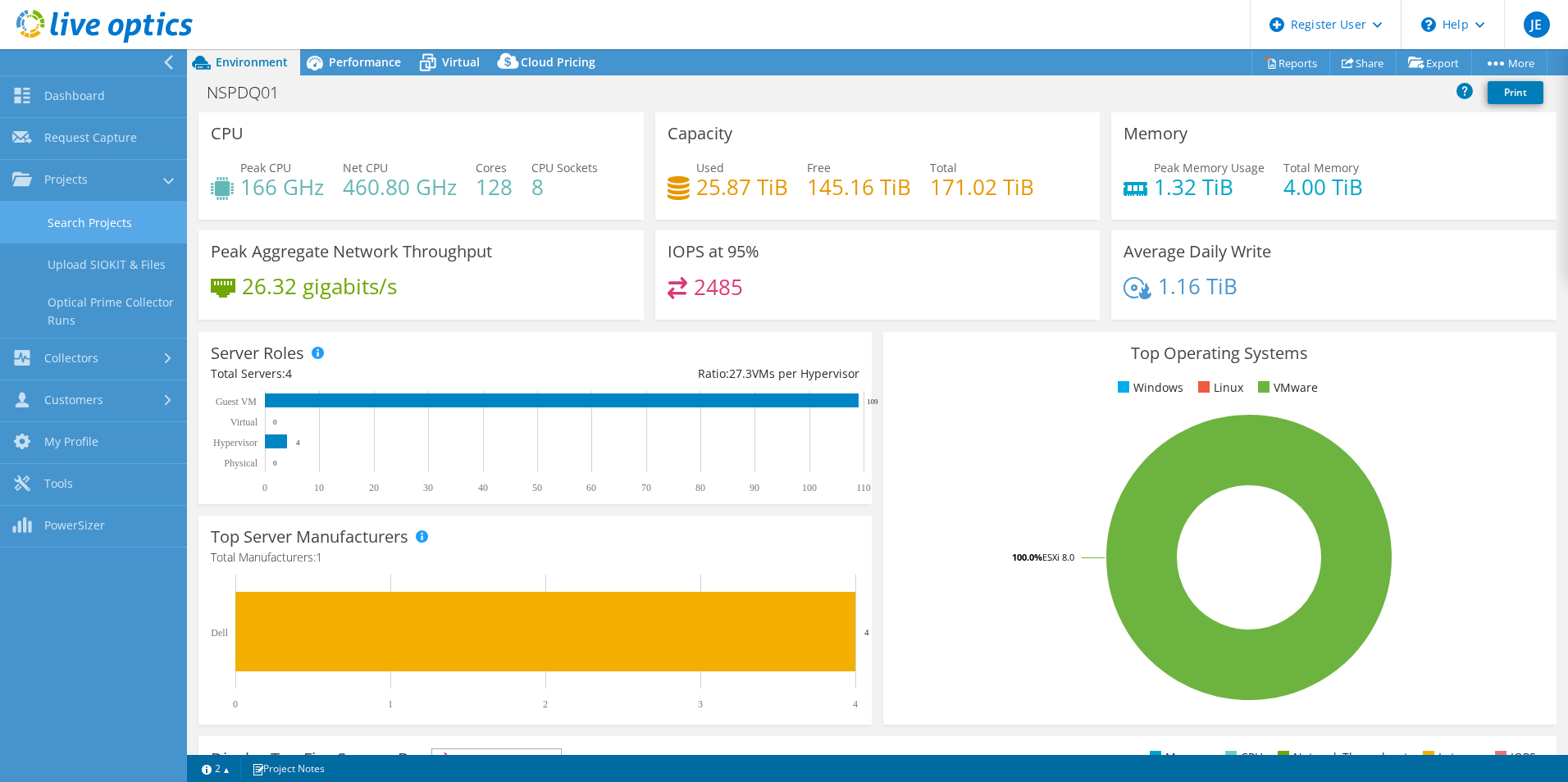
click at [109, 220] on link "Search Projects" at bounding box center [93, 223] width 187 height 42
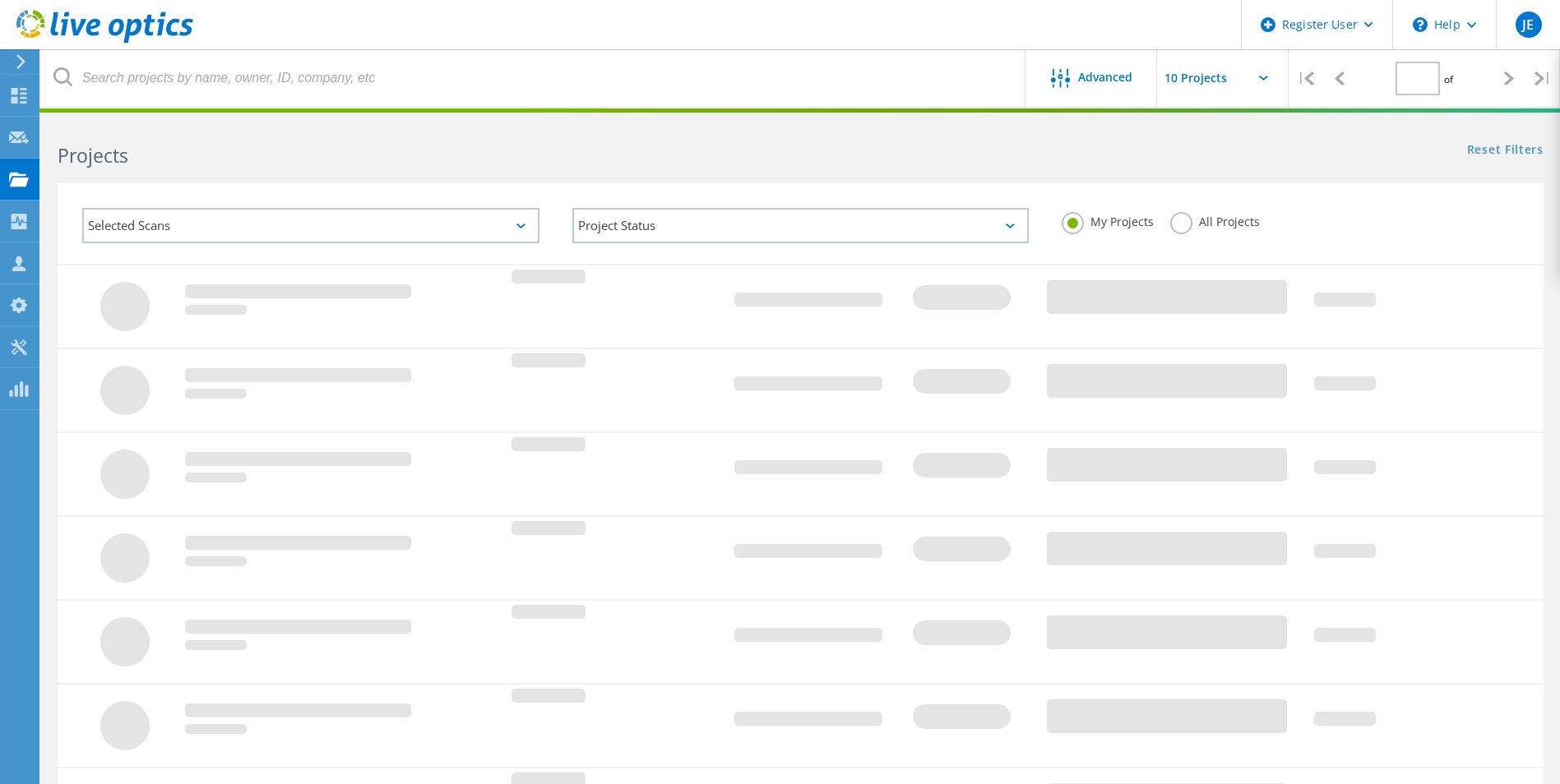
type input "1"
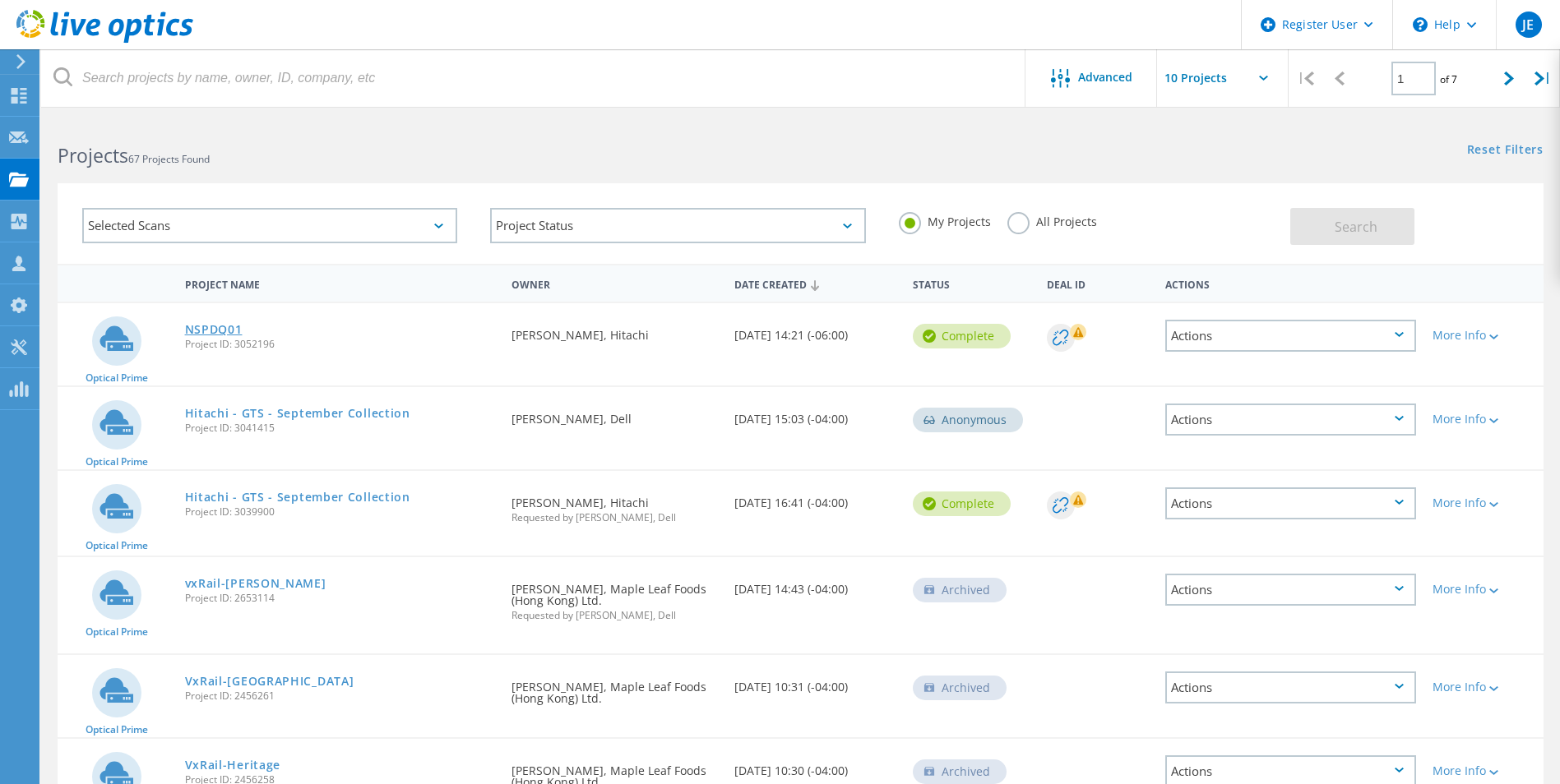
click at [219, 323] on link "NSPDQ01" at bounding box center [213, 329] width 57 height 11
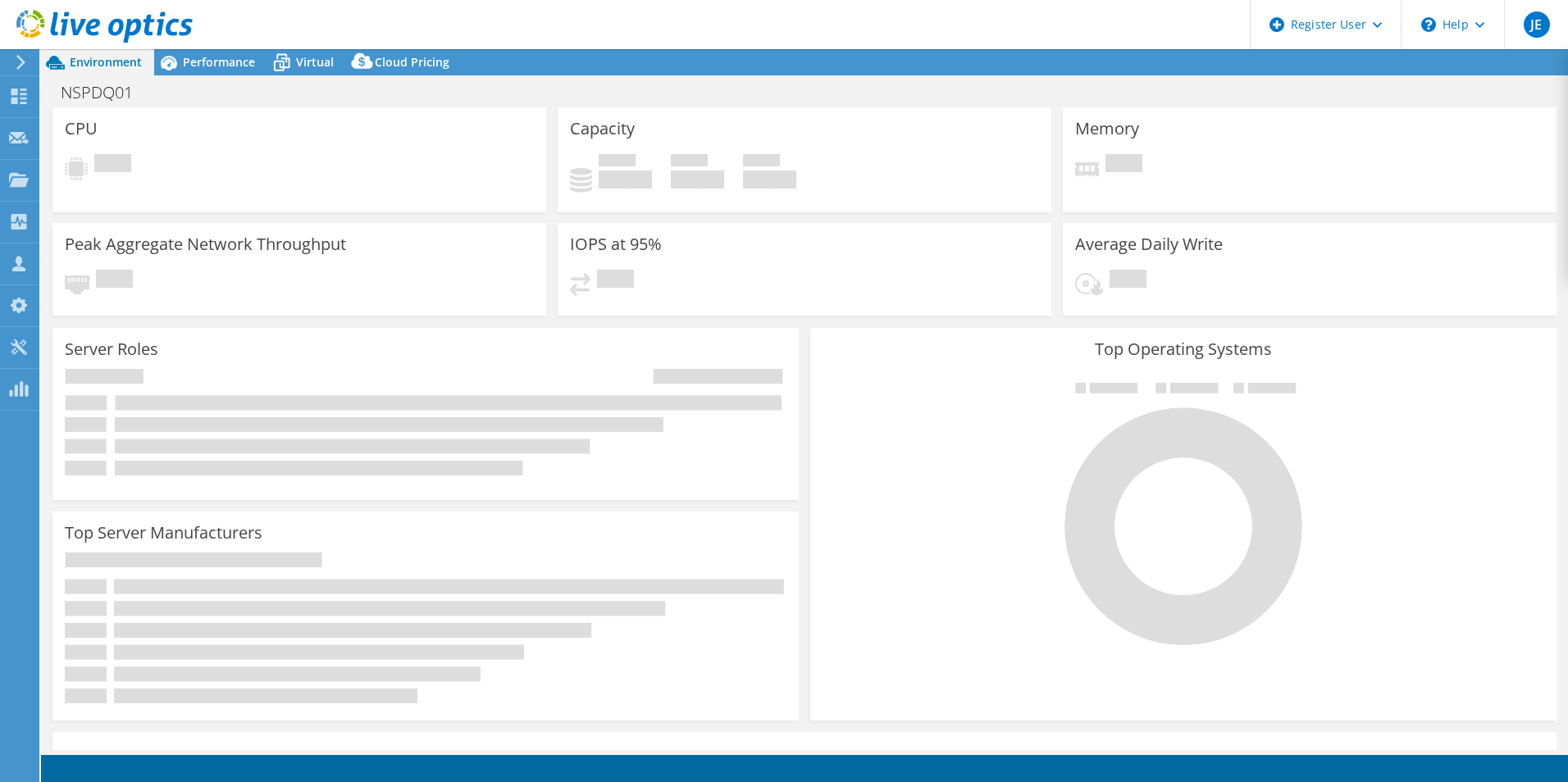
select select "USD"
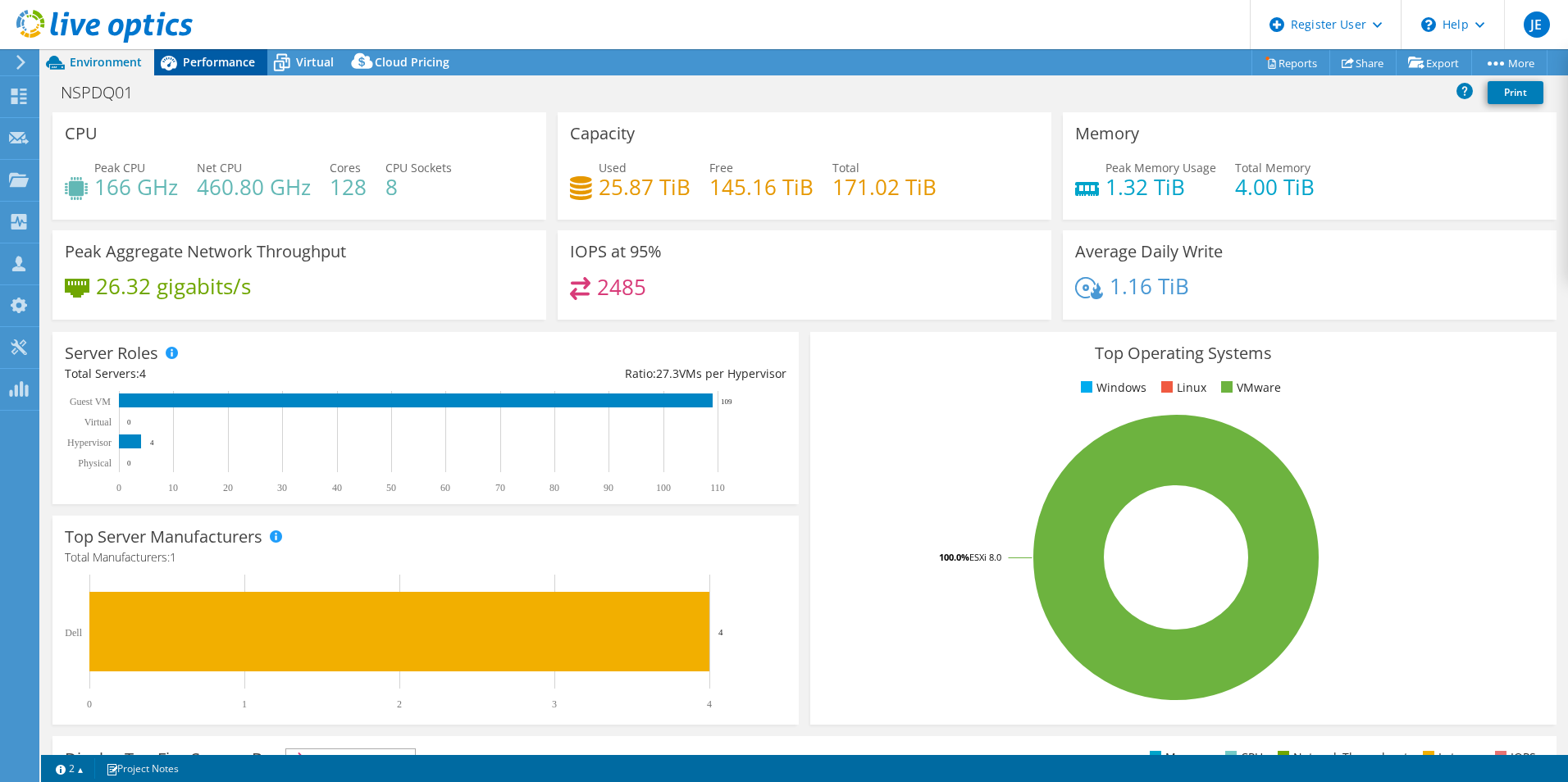
click at [229, 56] on span "Performance" at bounding box center [219, 62] width 72 height 15
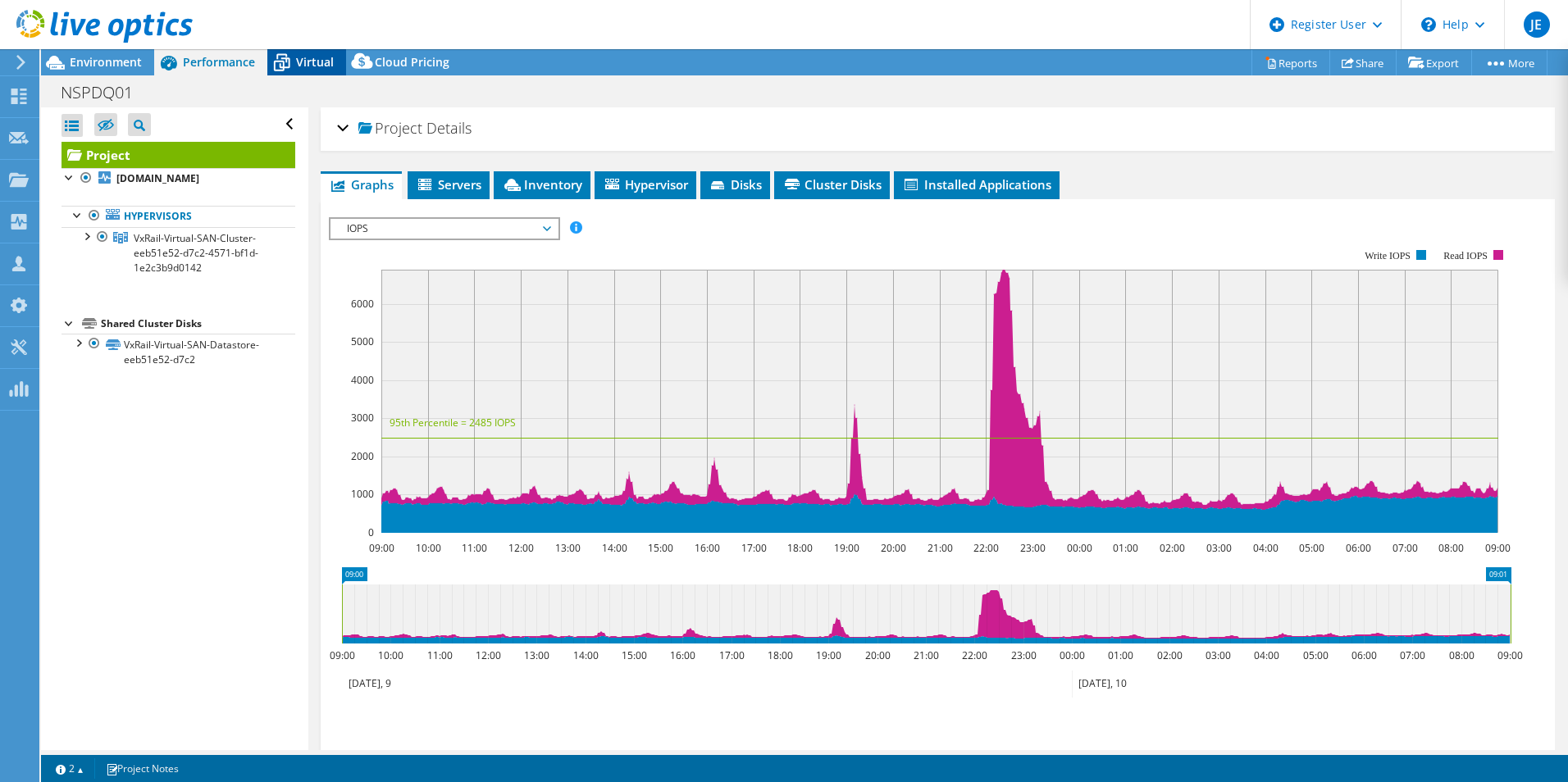
click at [305, 66] on span "Virtual" at bounding box center [315, 62] width 38 height 15
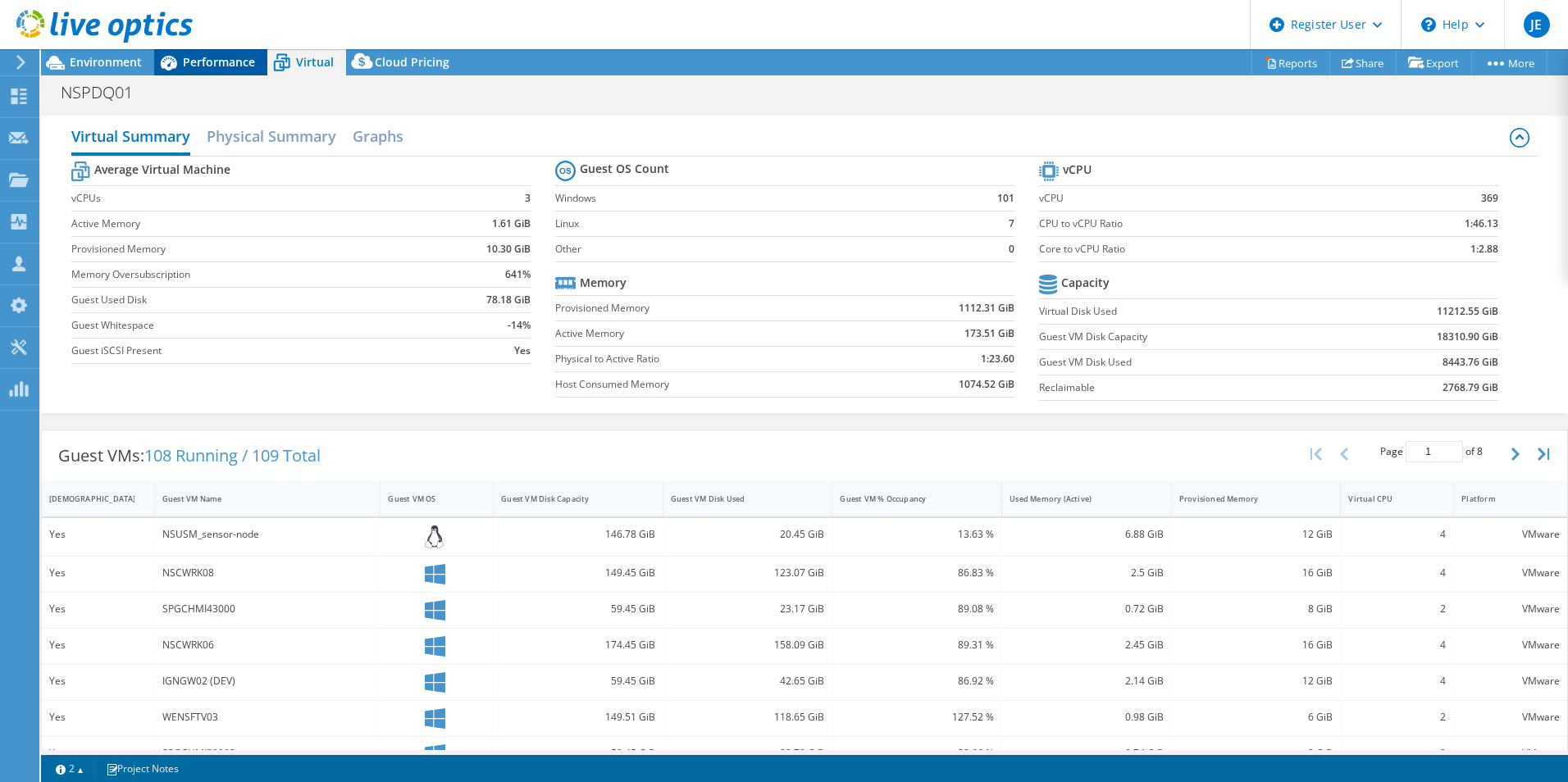
click at [233, 69] on span "Performance" at bounding box center [219, 62] width 72 height 15
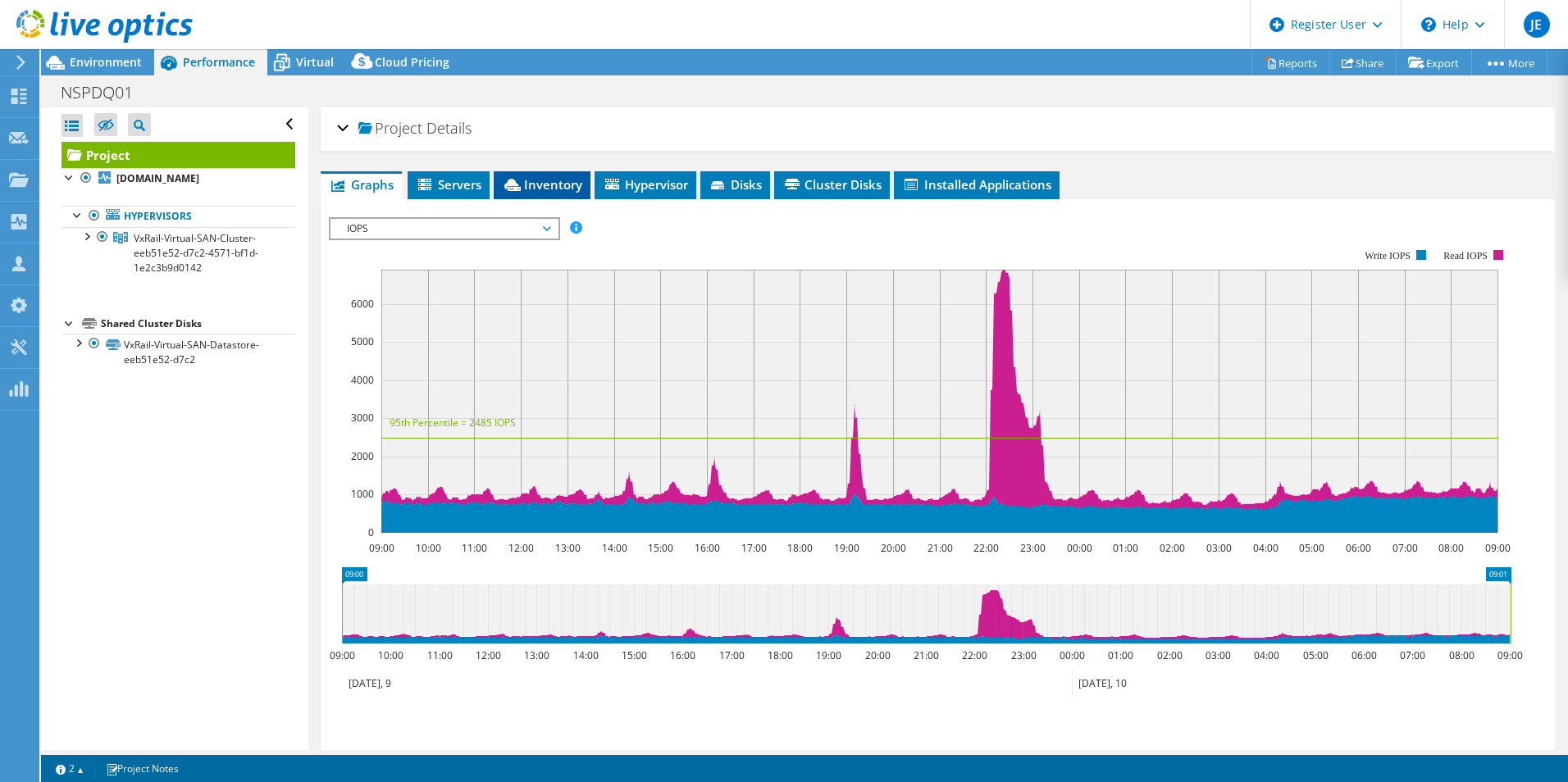
click at [516, 184] on icon at bounding box center [512, 184] width 16 height 12
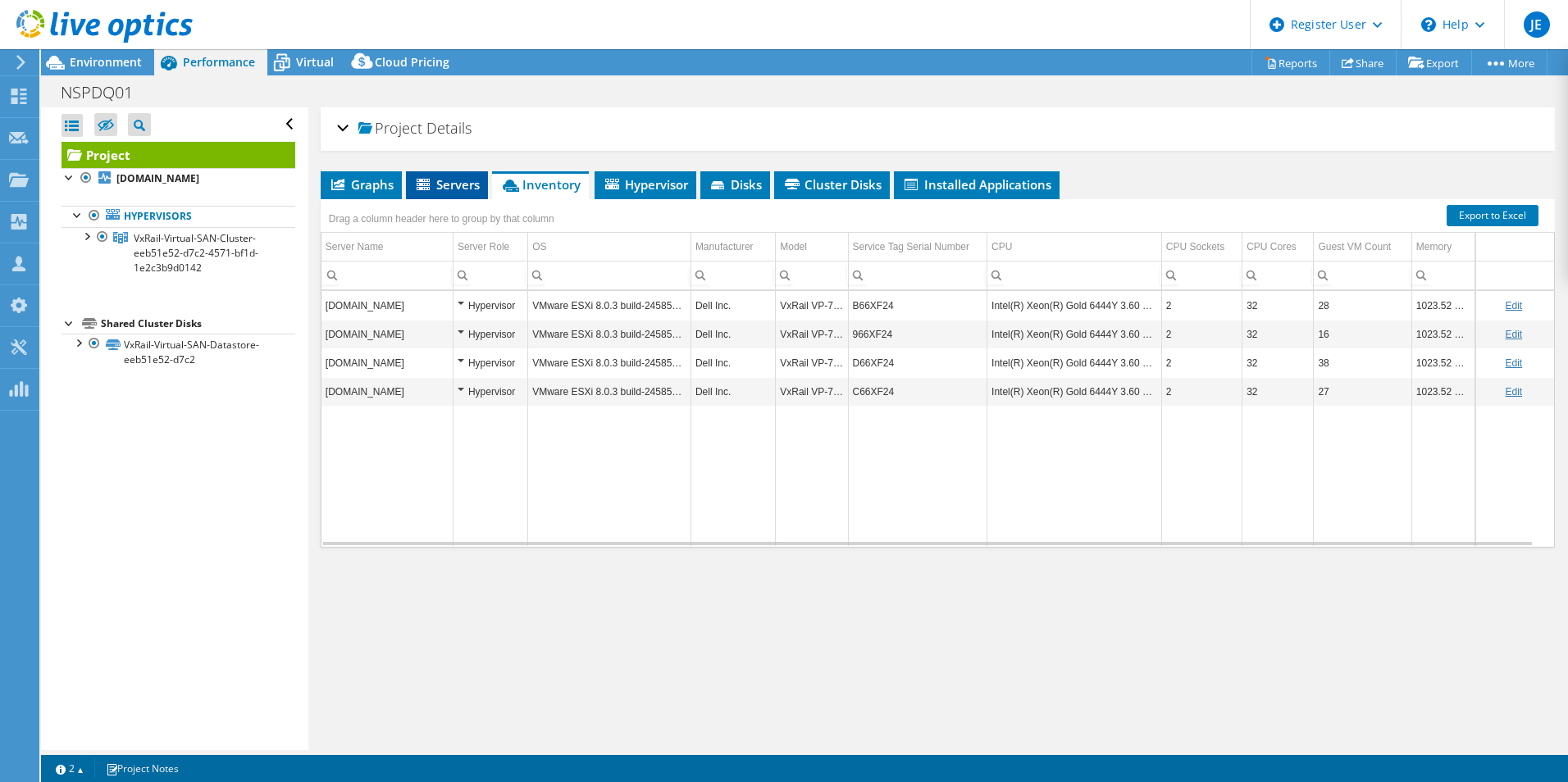
click at [454, 185] on span "Servers" at bounding box center [446, 184] width 65 height 16
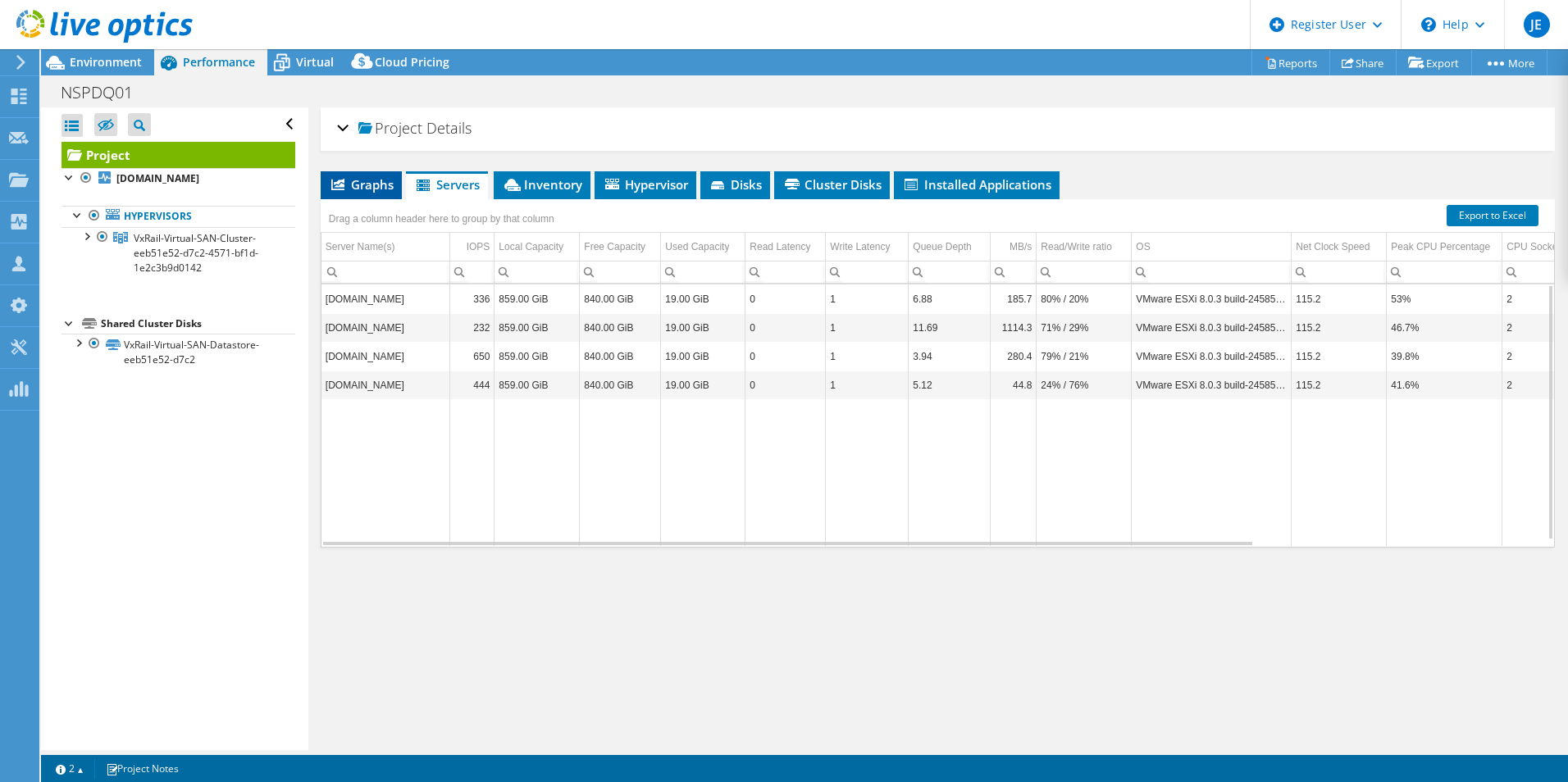
click at [380, 177] on span "Graphs" at bounding box center [362, 184] width 65 height 16
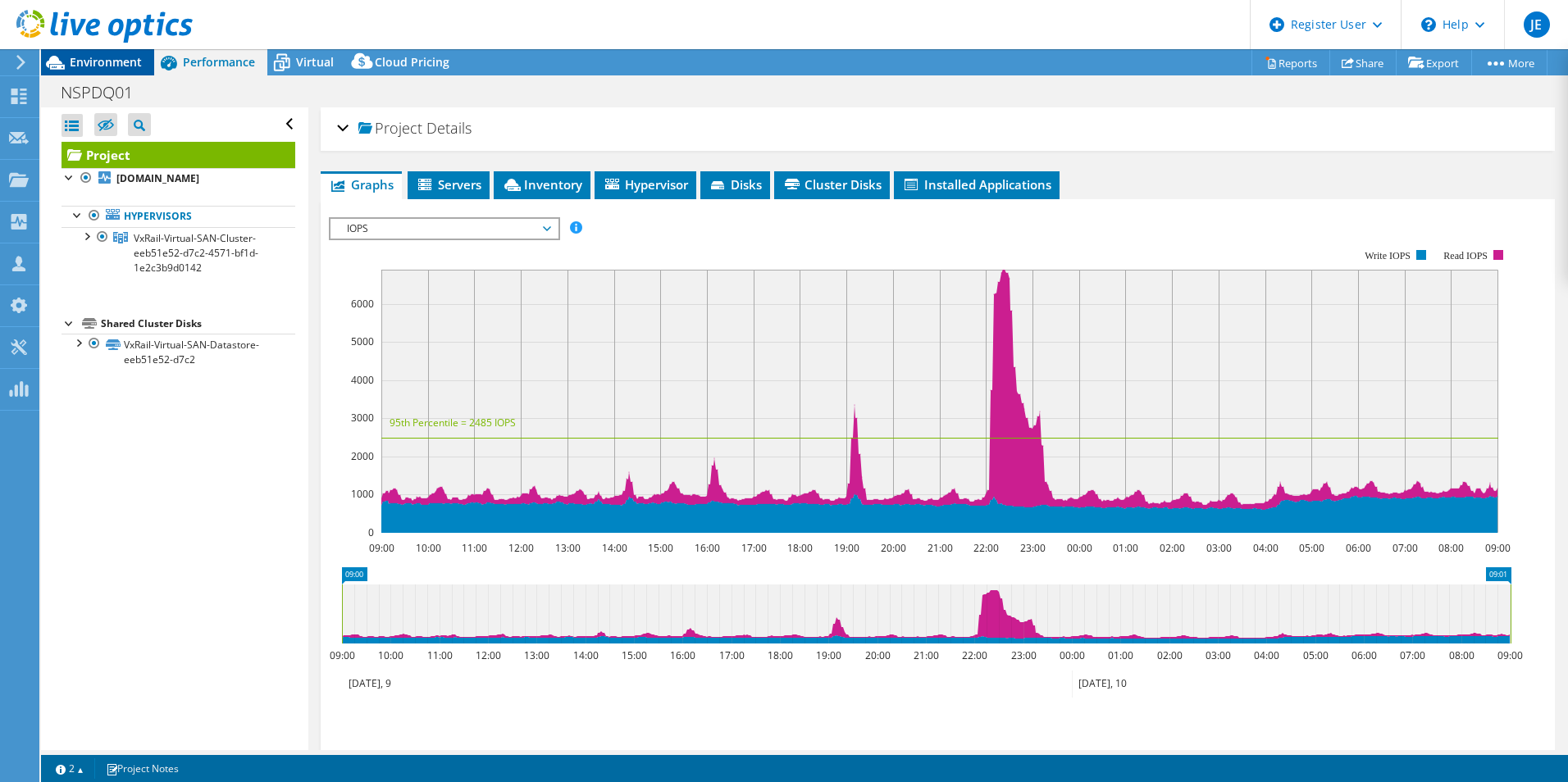
click at [127, 68] on span "Environment" at bounding box center [105, 62] width 72 height 15
